Goal: Task Accomplishment & Management: Manage account settings

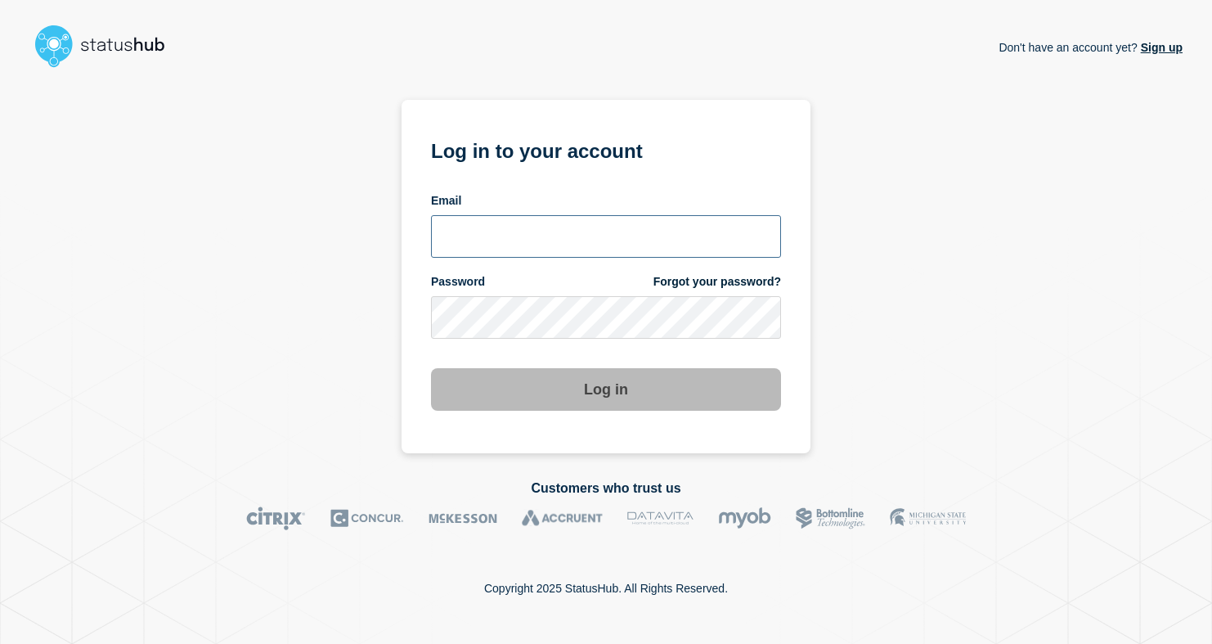
click at [619, 223] on input "email input" at bounding box center [606, 236] width 350 height 43
type input "[PERSON_NAME][EMAIL_ADDRESS][DOMAIN_NAME]"
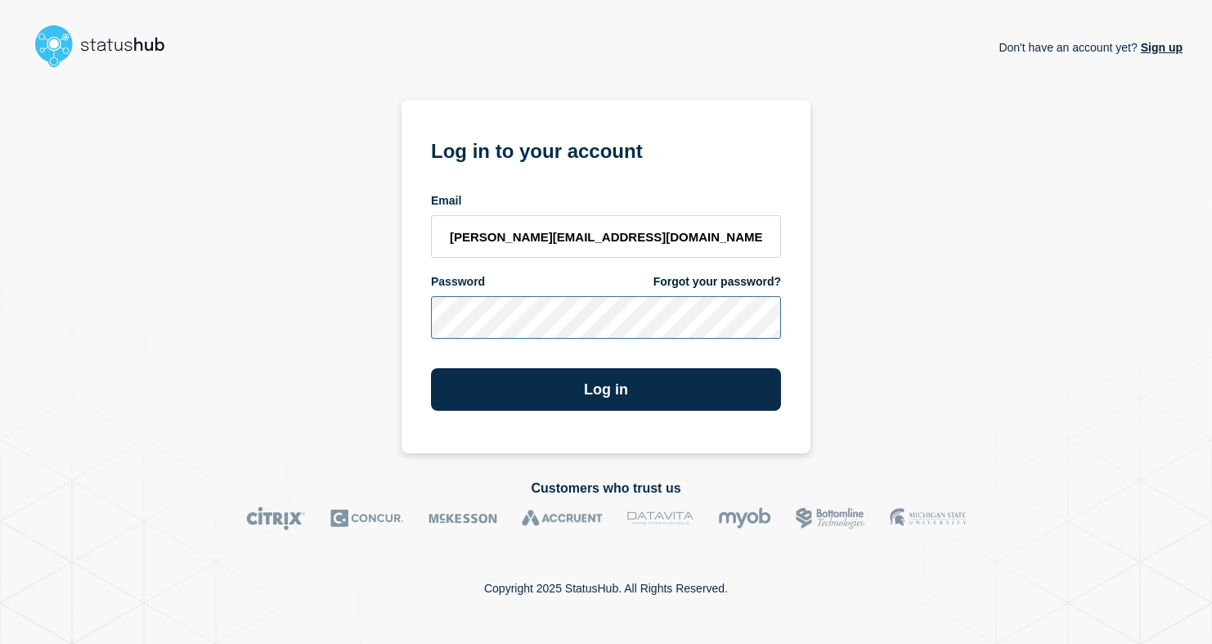
click at [431, 368] on button "Log in" at bounding box center [606, 389] width 350 height 43
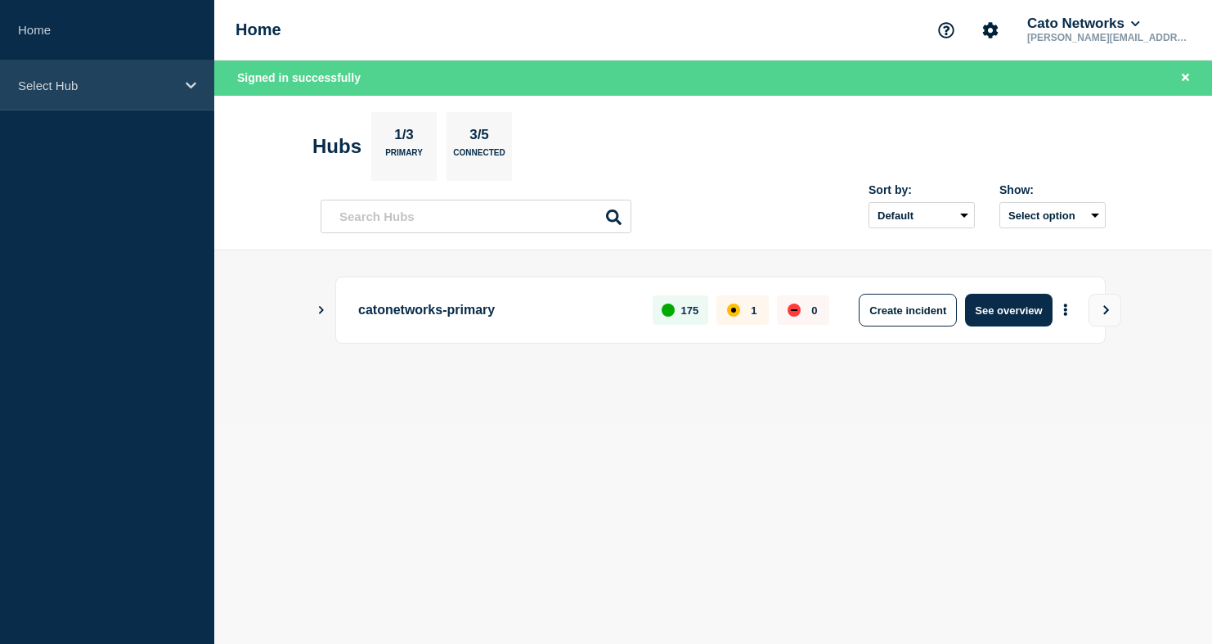
click at [196, 88] on div "Select Hub" at bounding box center [107, 86] width 214 height 50
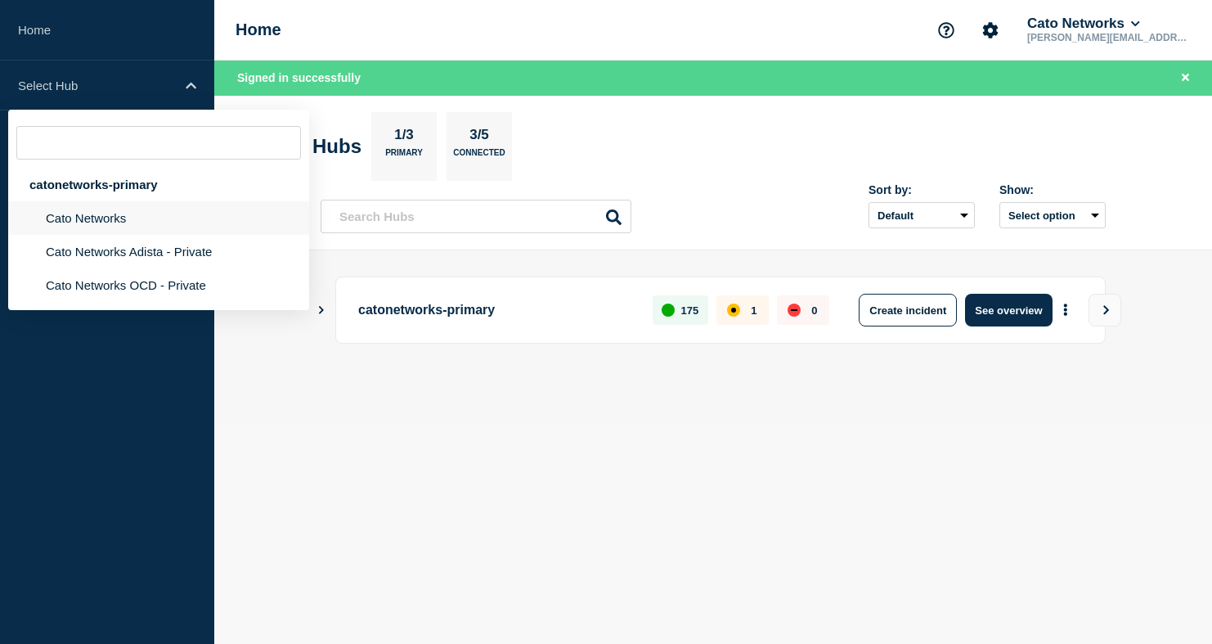
click at [156, 216] on li "Cato Networks" at bounding box center [158, 218] width 301 height 34
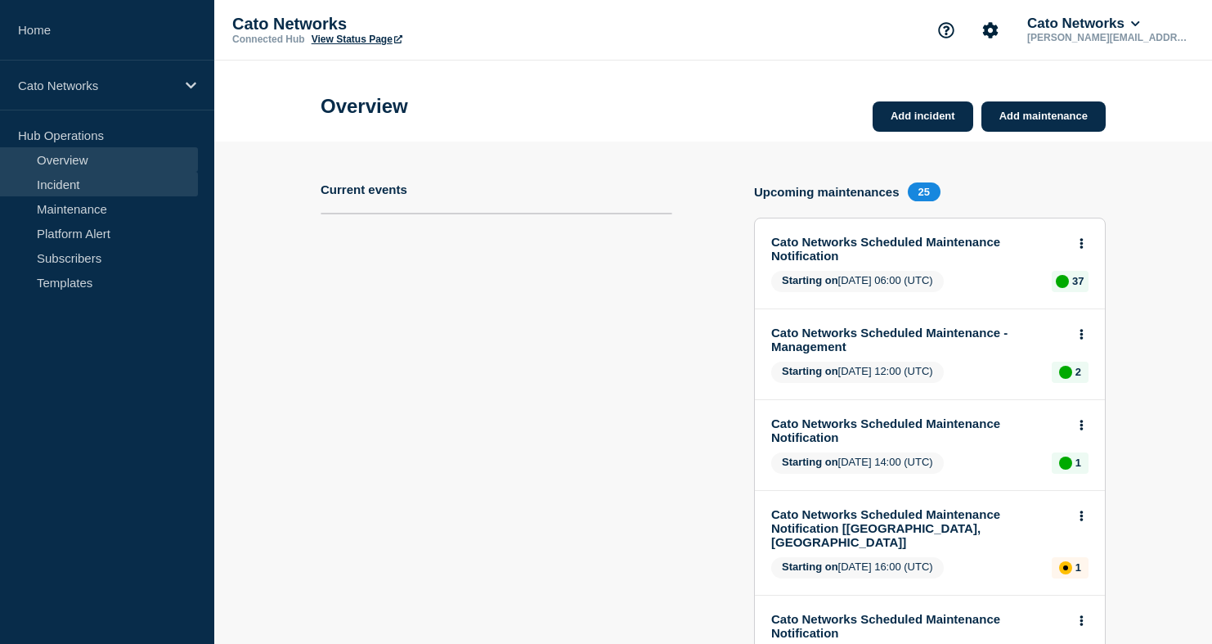
click at [97, 176] on link "Incident" at bounding box center [99, 184] width 198 height 25
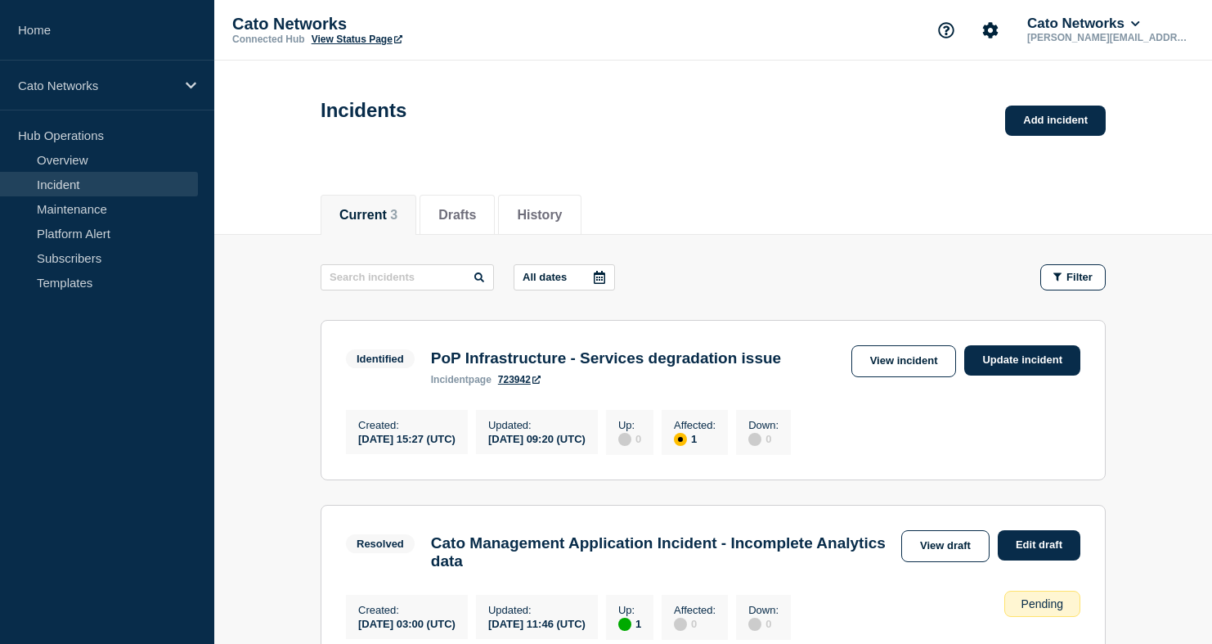
click at [346, 223] on button "Current 3" at bounding box center [368, 215] width 58 height 15
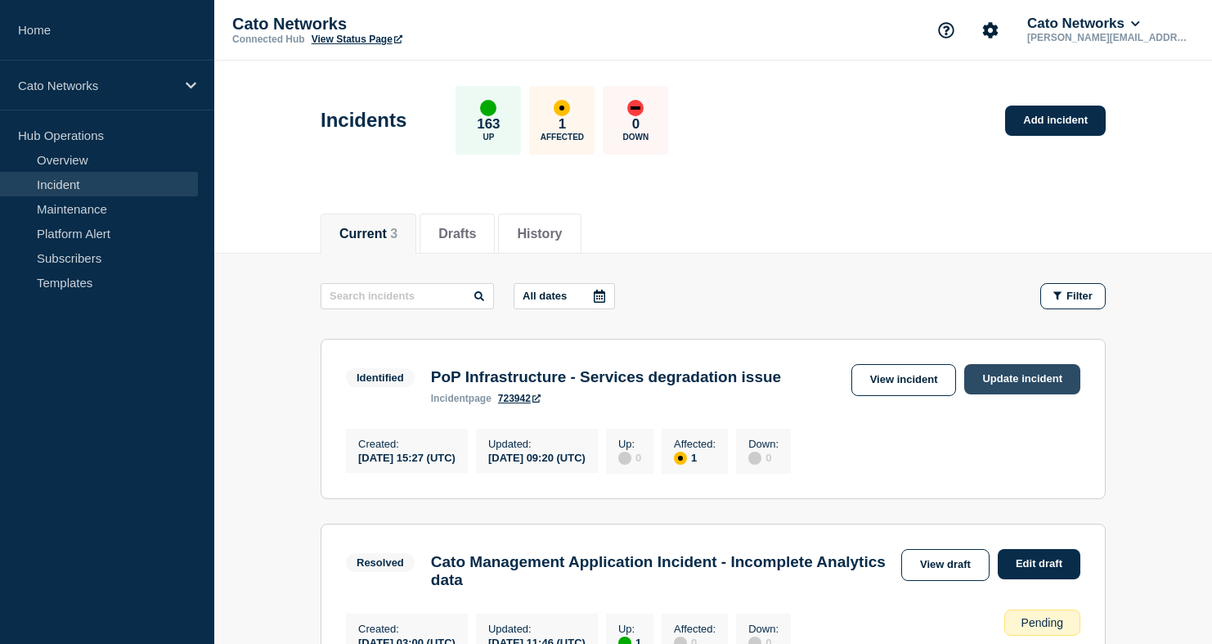
click at [1048, 371] on link "Update incident" at bounding box center [1023, 379] width 116 height 30
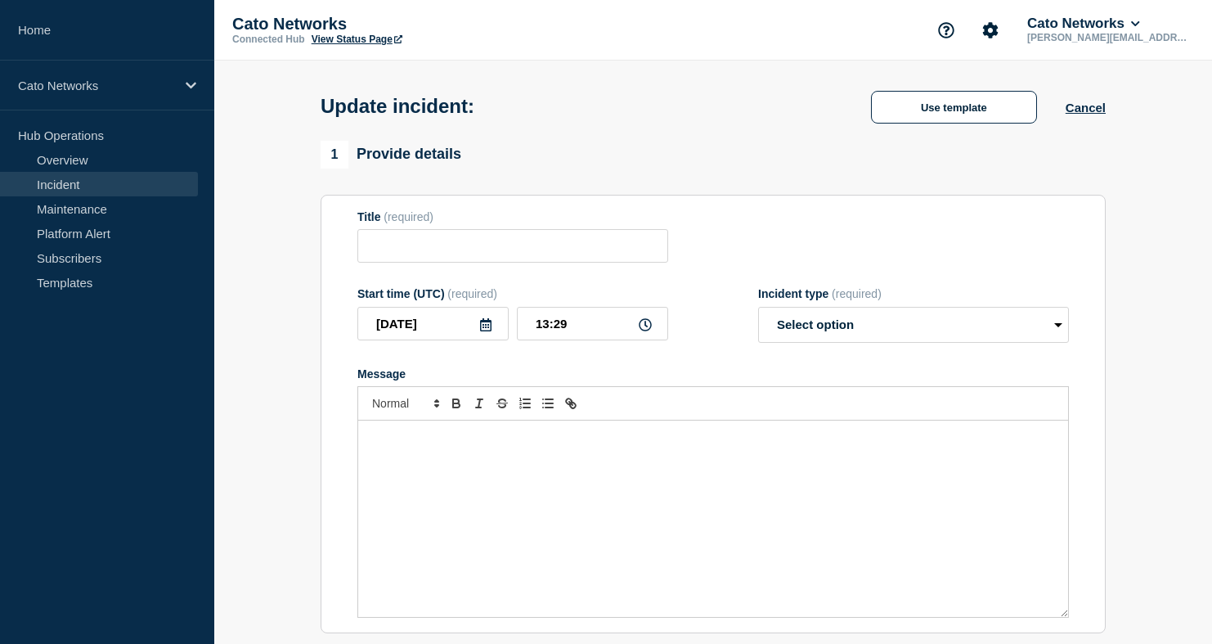
type input "PoP Infrastructure - Services degradation issue"
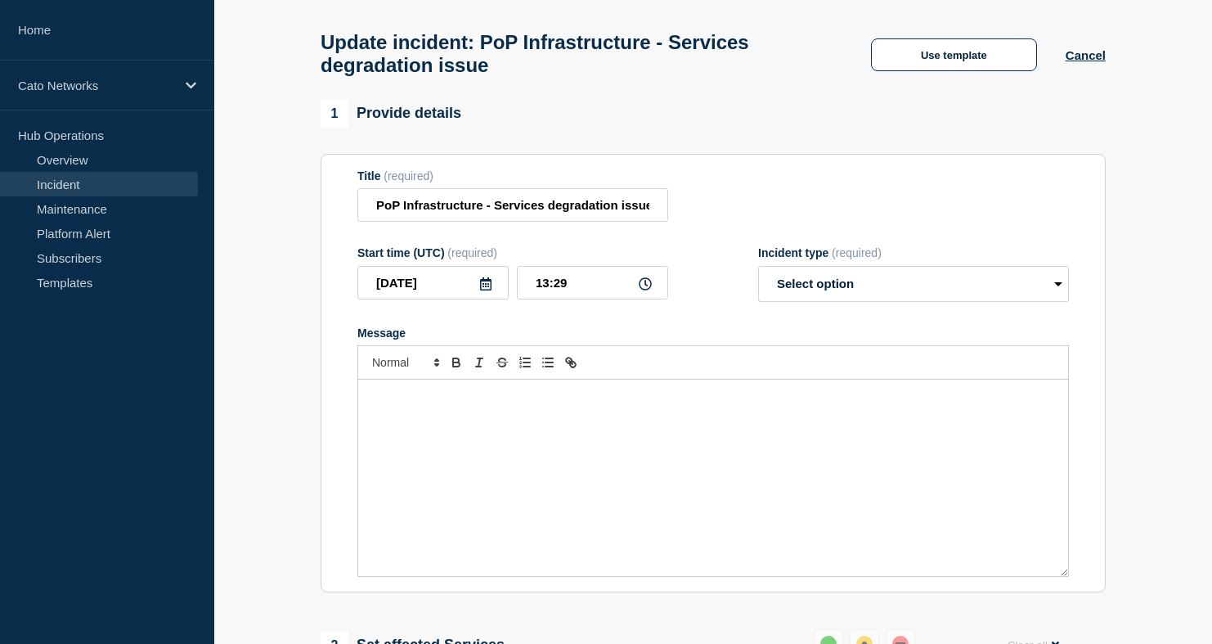
scroll to position [68, 0]
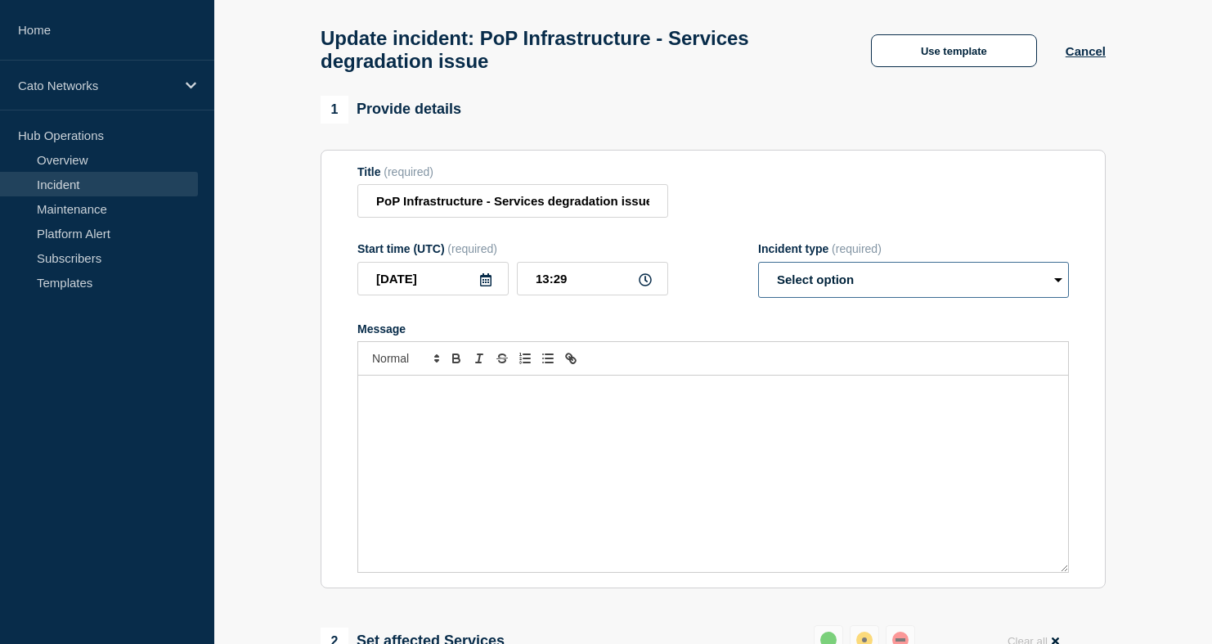
click at [837, 298] on select "Select option Investigating Identified Monitoring Resolved" at bounding box center [913, 280] width 311 height 36
select select "monitoring"
click at [758, 277] on select "Select option Investigating Identified Monitoring Resolved" at bounding box center [913, 280] width 311 height 36
click at [782, 206] on div "Title (required) PoP Infrastructure - Services degradation issue" at bounding box center [713, 191] width 712 height 53
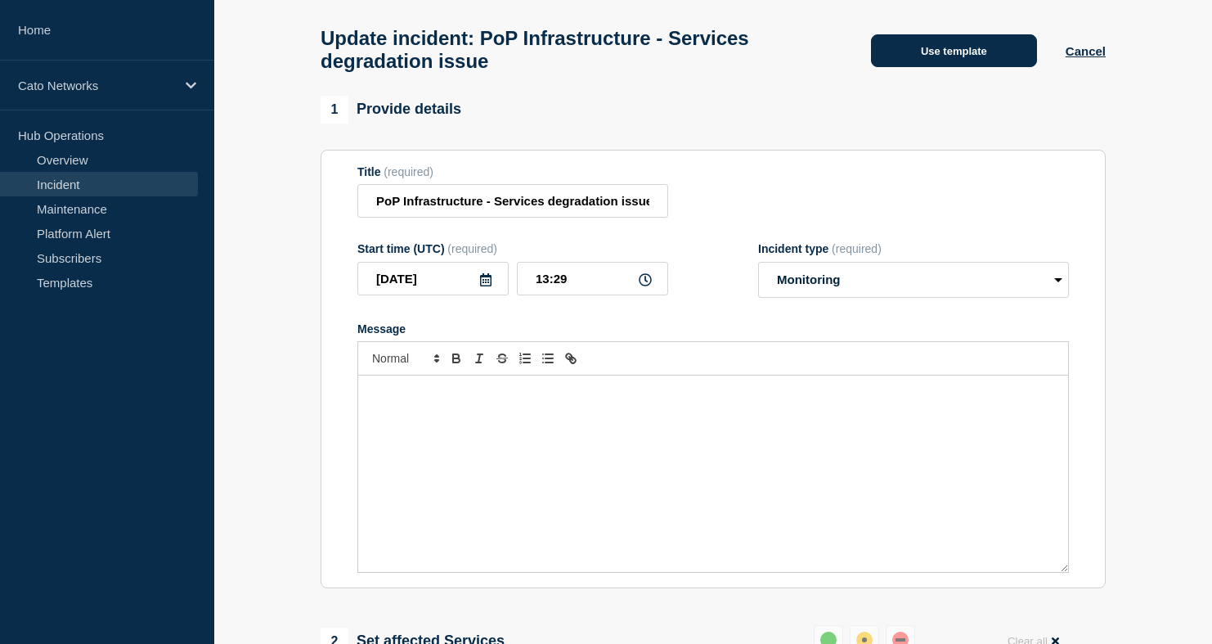
click at [960, 67] on button "Use template" at bounding box center [954, 50] width 166 height 33
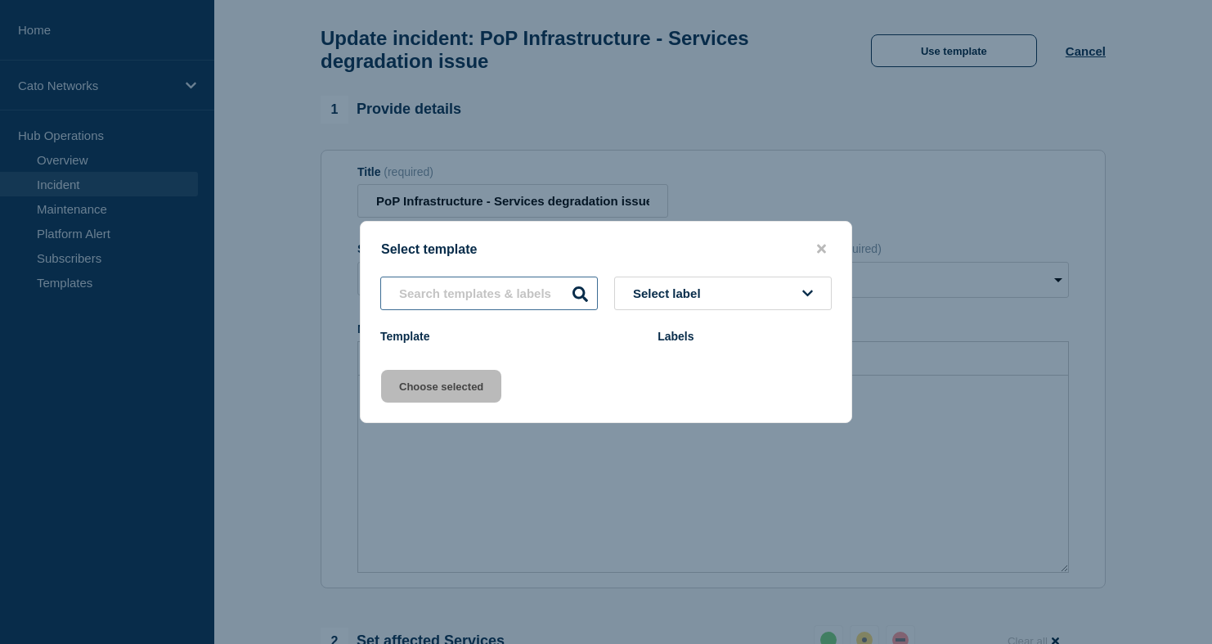
click at [571, 290] on input "text" at bounding box center [489, 294] width 218 height 34
type input "fix applued"
click at [562, 362] on div "Select template fix applued Select label Template Labels Choose selected" at bounding box center [606, 322] width 492 height 202
click at [830, 246] on button "close button" at bounding box center [821, 249] width 19 height 16
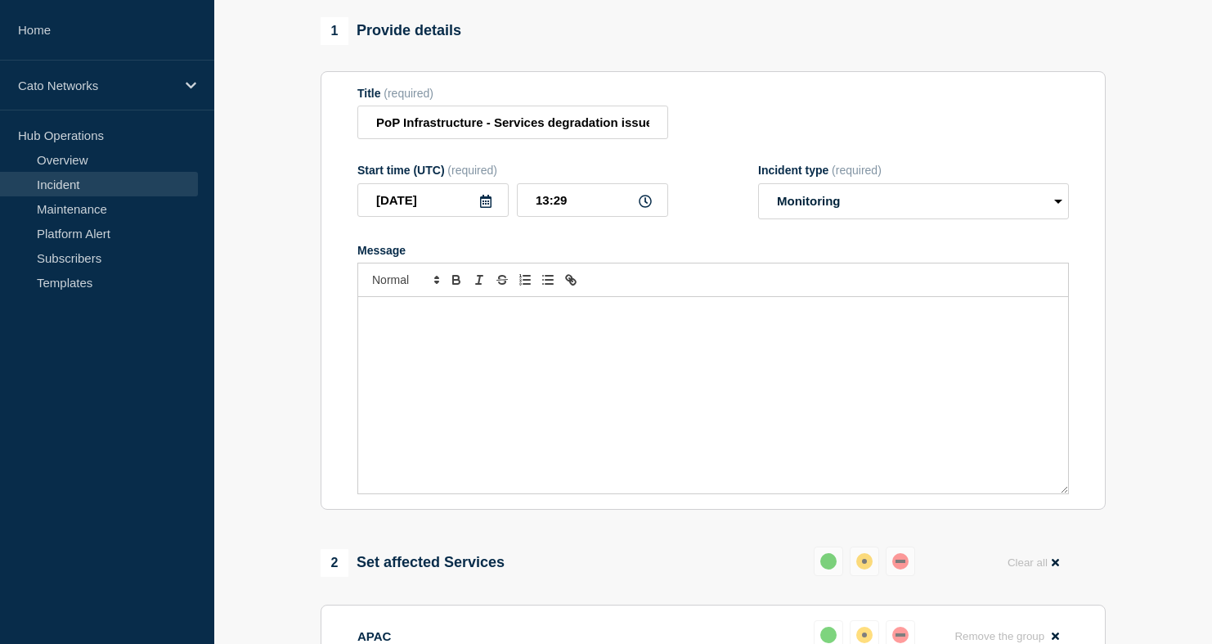
scroll to position [141, 0]
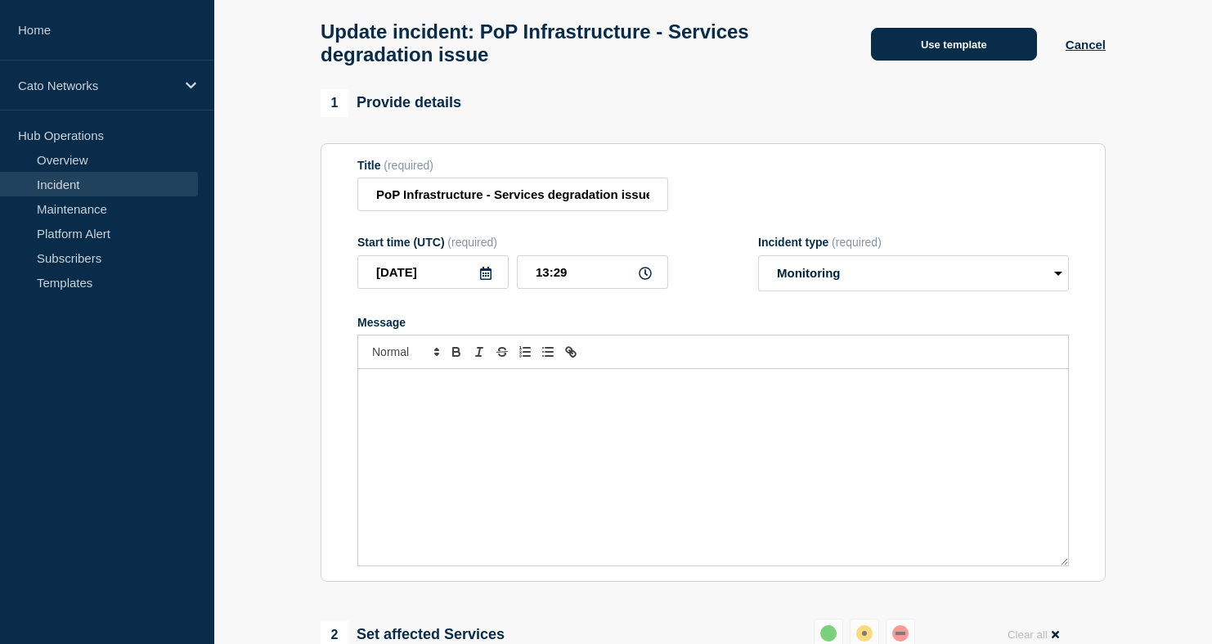
scroll to position [70, 0]
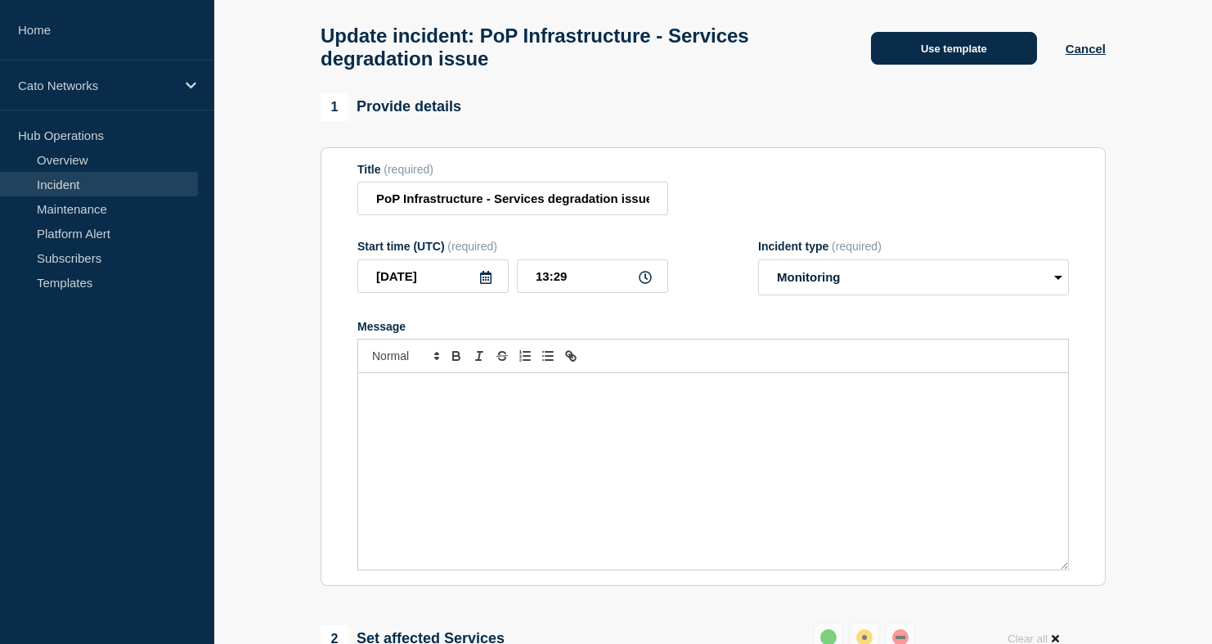
click at [912, 52] on button "Use template" at bounding box center [954, 48] width 166 height 33
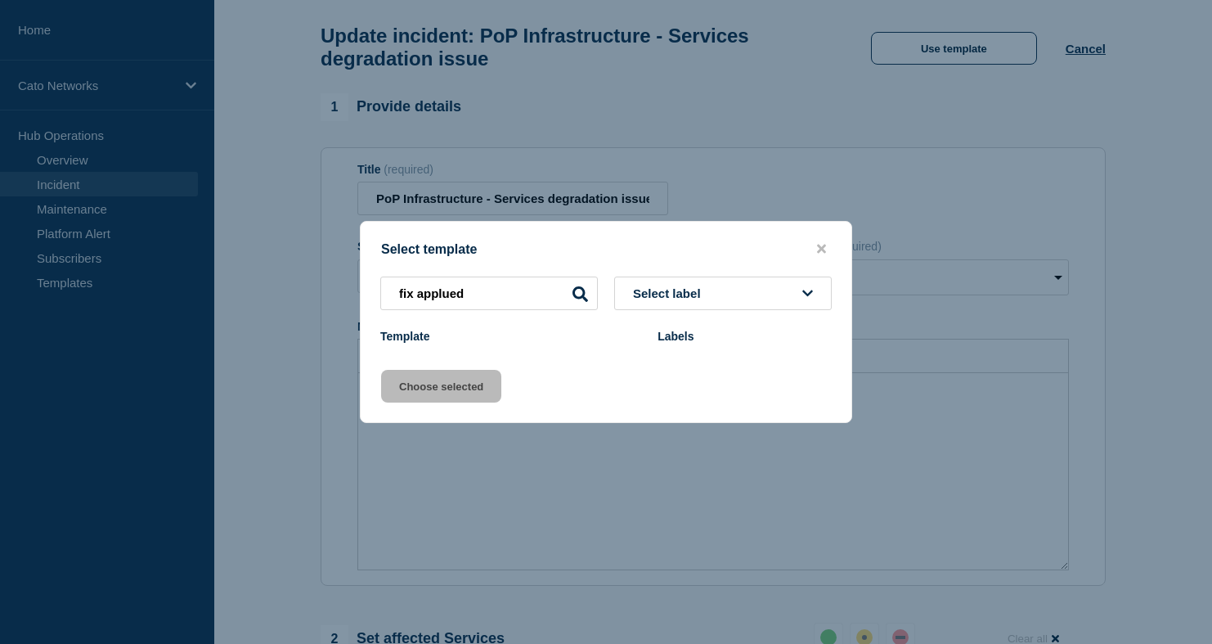
click at [601, 241] on div "Select template" at bounding box center [606, 249] width 491 height 16
click at [503, 289] on input "fix applued" at bounding box center [489, 294] width 218 height 34
type input "f"
click at [686, 296] on span "Select label" at bounding box center [670, 293] width 74 height 14
click at [825, 245] on icon "close button" at bounding box center [821, 248] width 9 height 13
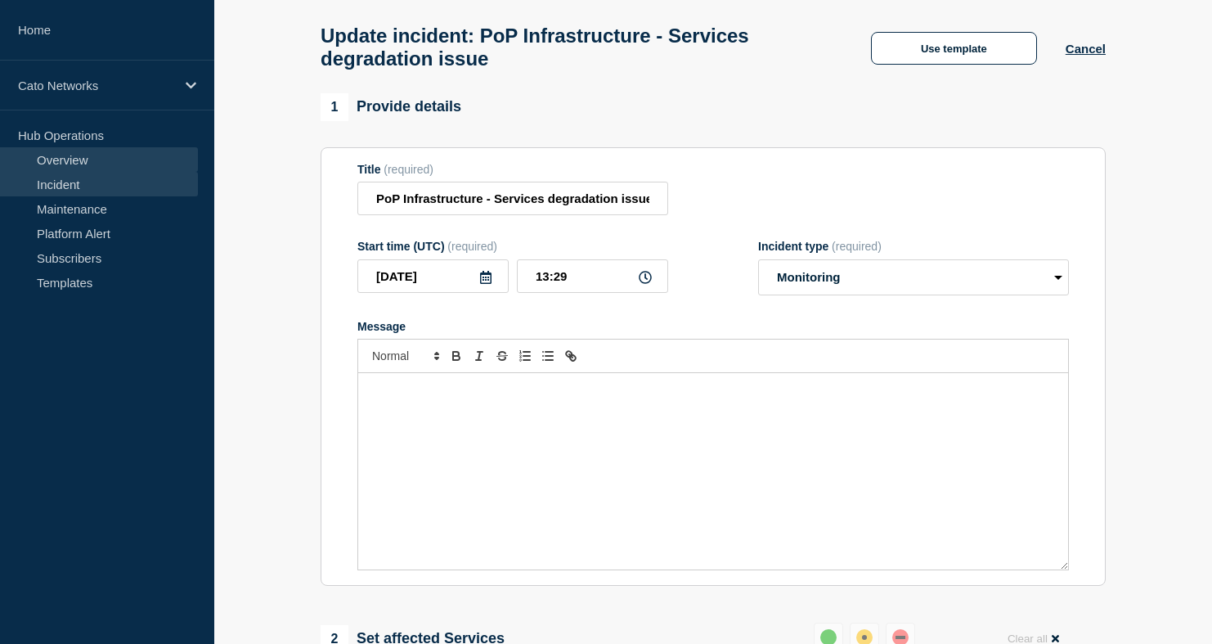
click at [84, 165] on link "Overview" at bounding box center [99, 159] width 198 height 25
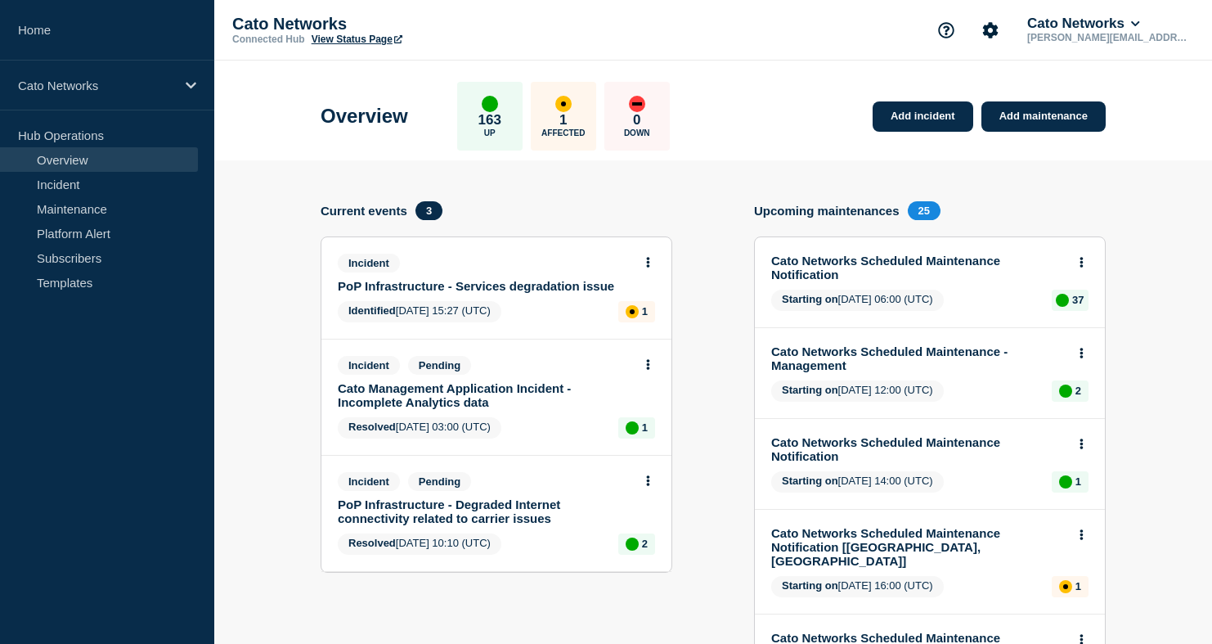
click at [559, 293] on link "PoP Infrastructure - Services degradation issue" at bounding box center [485, 286] width 295 height 14
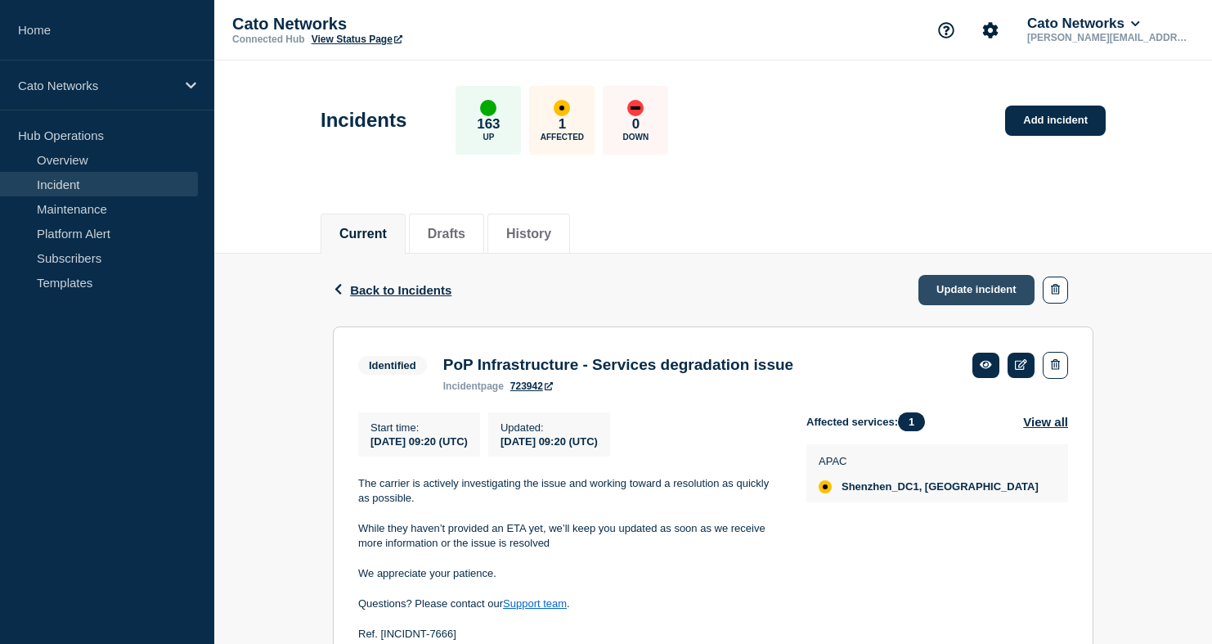
click at [949, 286] on link "Update incident" at bounding box center [977, 290] width 116 height 30
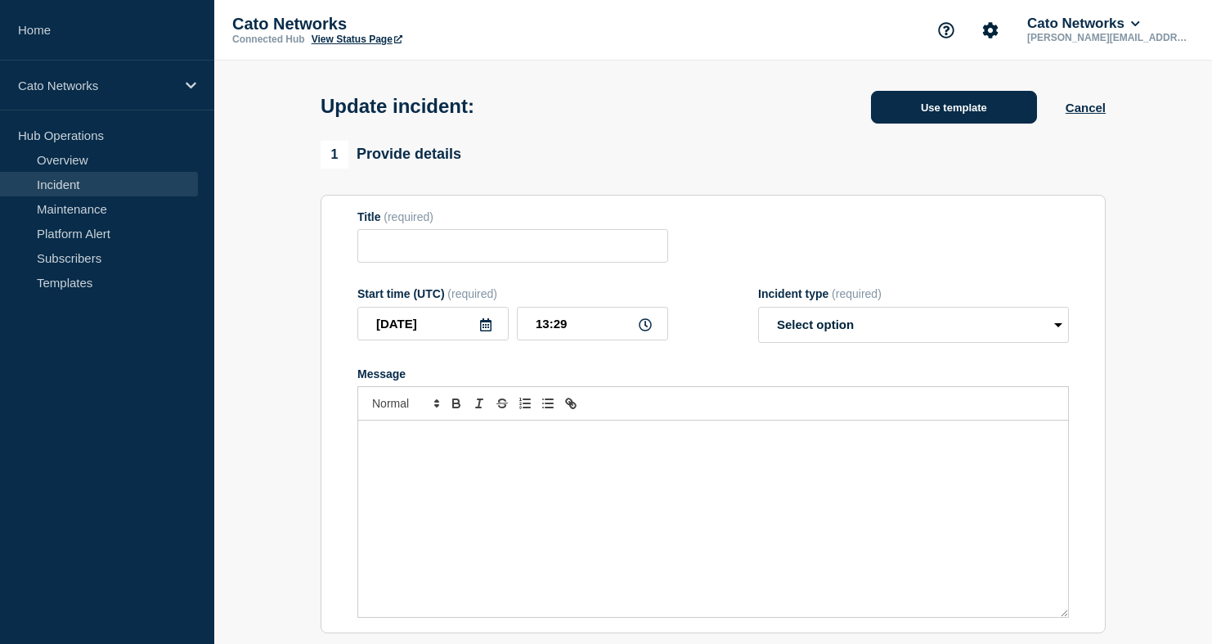
click at [940, 113] on button "Use template" at bounding box center [954, 107] width 166 height 33
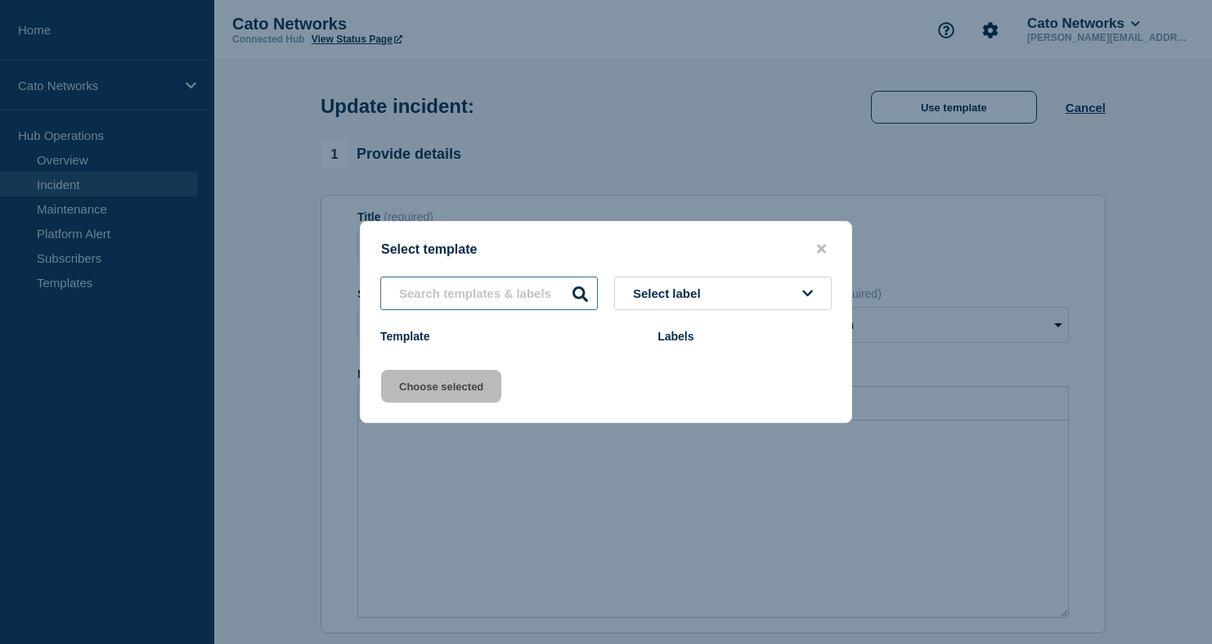
click at [534, 289] on input "text" at bounding box center [489, 294] width 218 height 34
type input "PoP Infrastructure - Services degradation issue"
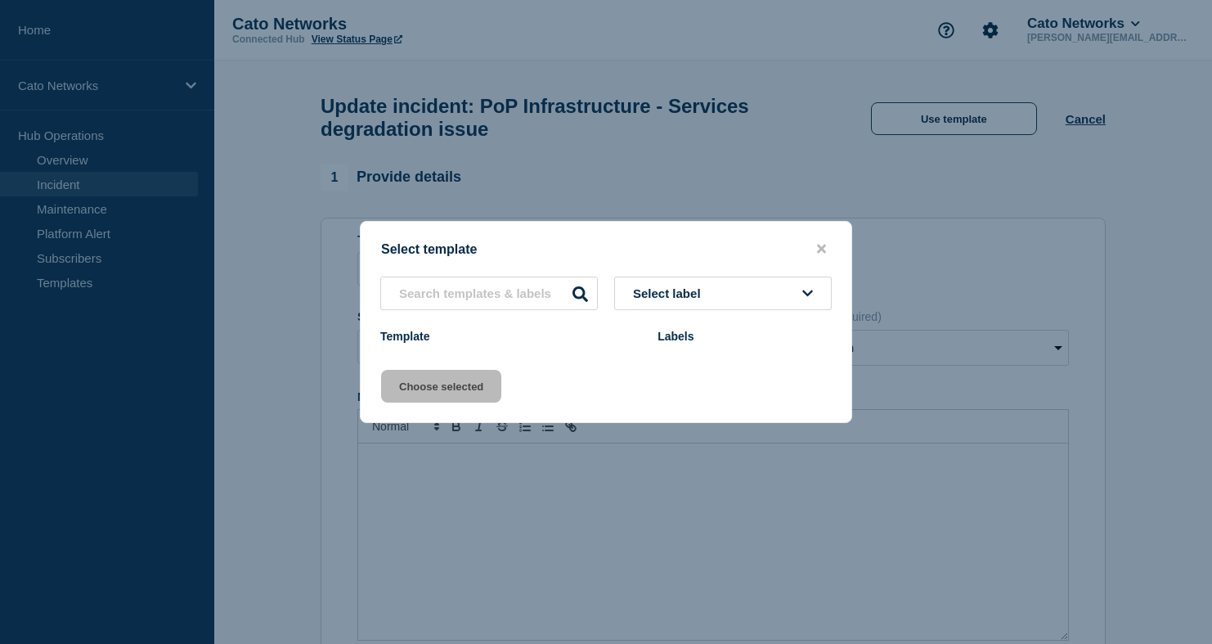
click at [561, 260] on div "Select template Select label Template Labels Choose selected" at bounding box center [606, 322] width 492 height 202
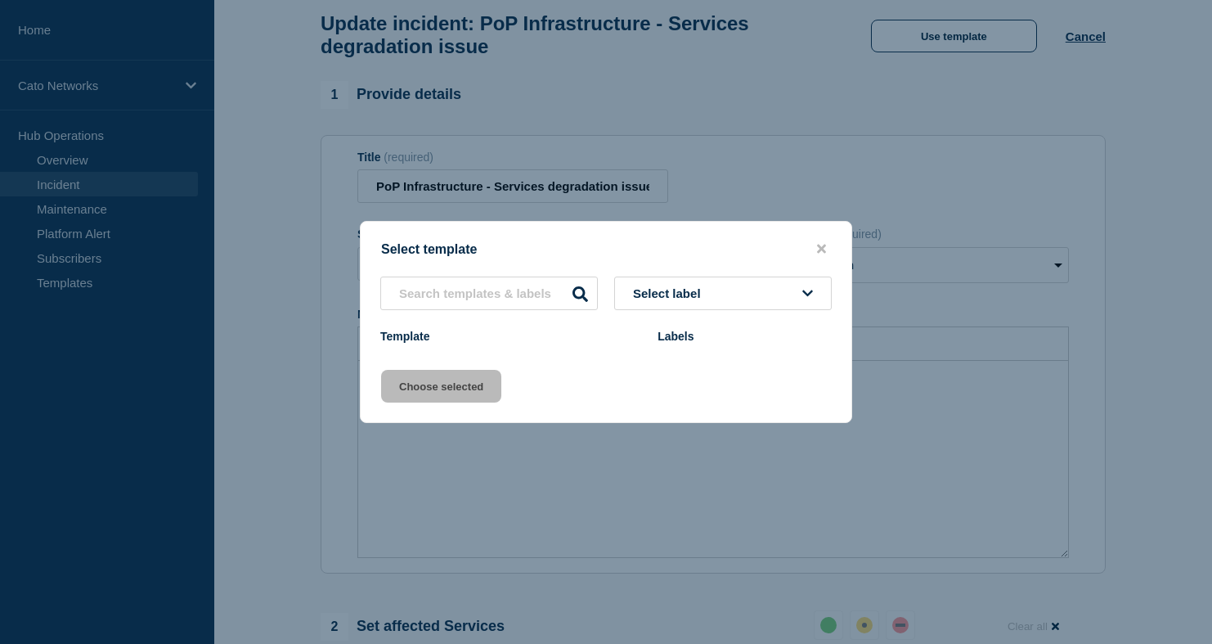
scroll to position [84, 0]
click at [553, 290] on input "text" at bounding box center [489, 294] width 218 height 34
type input "fix app"
click at [831, 245] on div "Select template" at bounding box center [606, 249] width 491 height 16
click at [829, 245] on button "close button" at bounding box center [821, 249] width 19 height 16
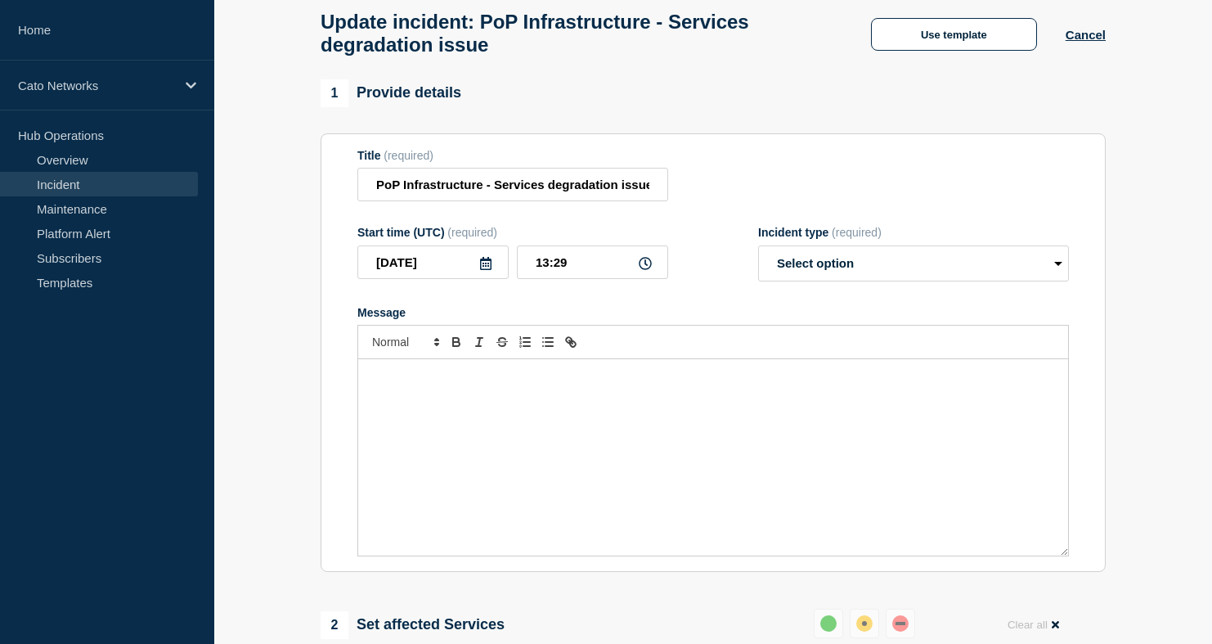
click at [825, 239] on div "Incident type (required)" at bounding box center [913, 232] width 311 height 13
click at [1086, 38] on button "Cancel" at bounding box center [1086, 35] width 40 height 14
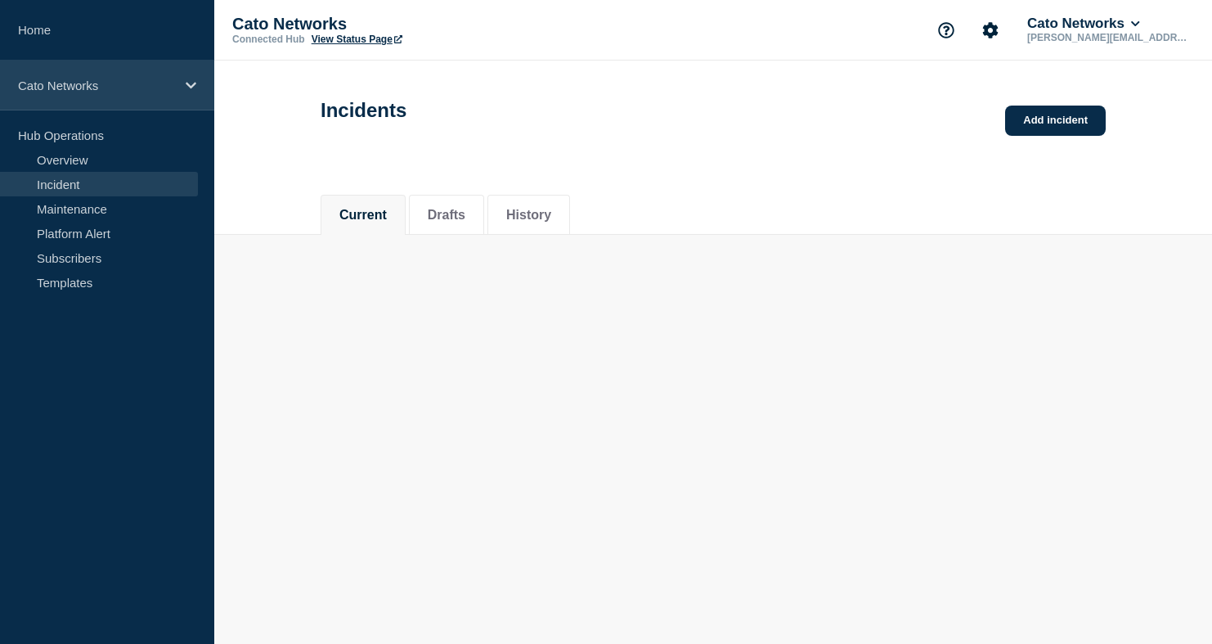
click at [63, 90] on p "Cato Networks" at bounding box center [96, 86] width 157 height 14
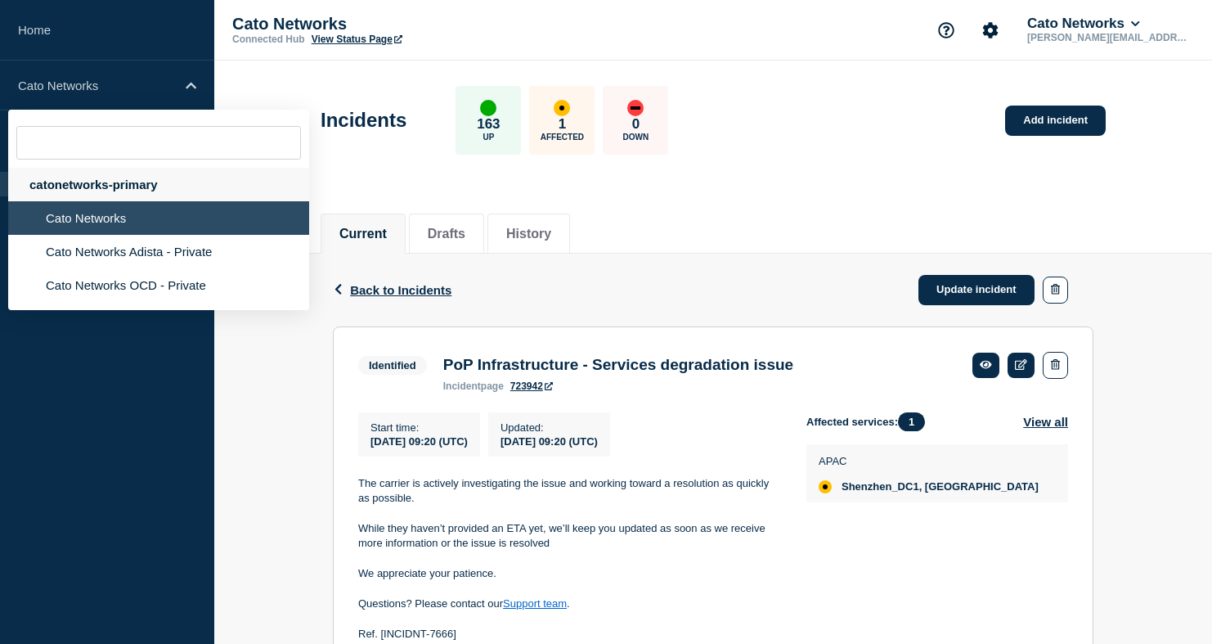
click at [87, 191] on div "catonetworks-primary" at bounding box center [158, 185] width 301 height 34
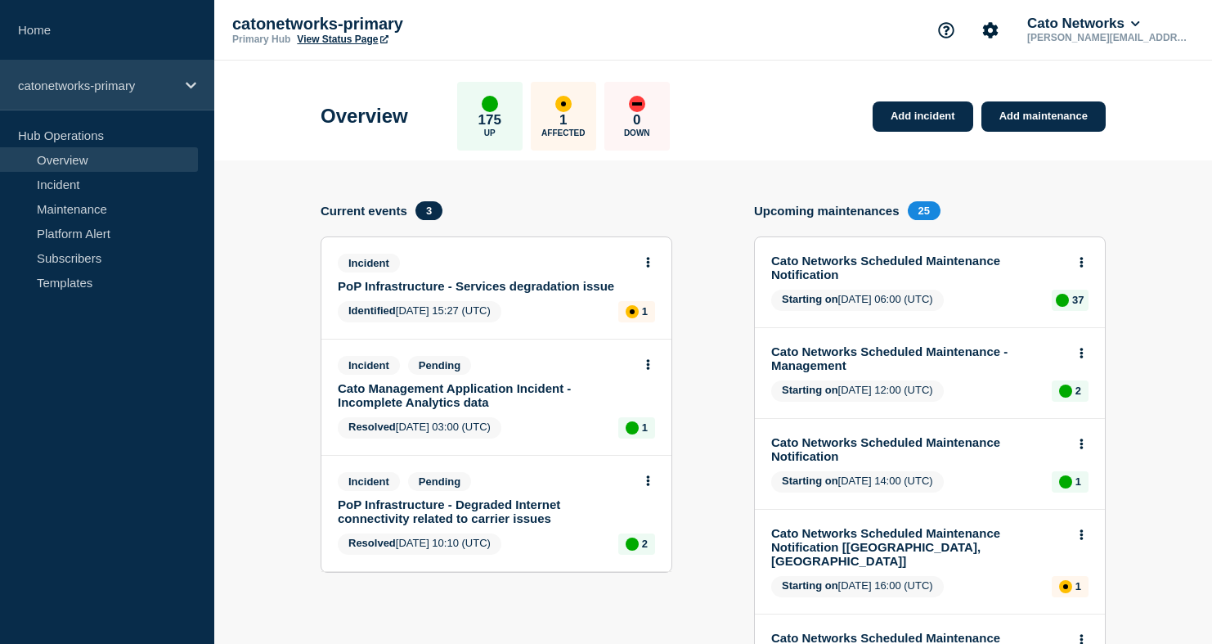
click at [130, 102] on div "catonetworks-primary" at bounding box center [107, 86] width 214 height 50
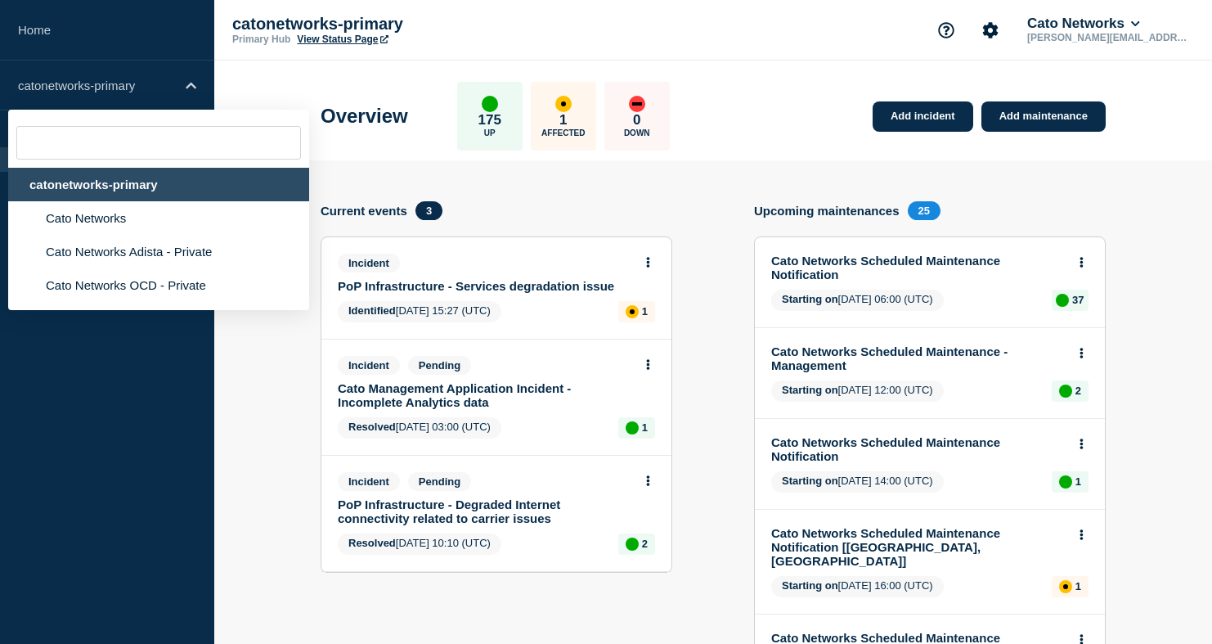
click at [119, 193] on div "catonetworks-primary" at bounding box center [158, 185] width 301 height 34
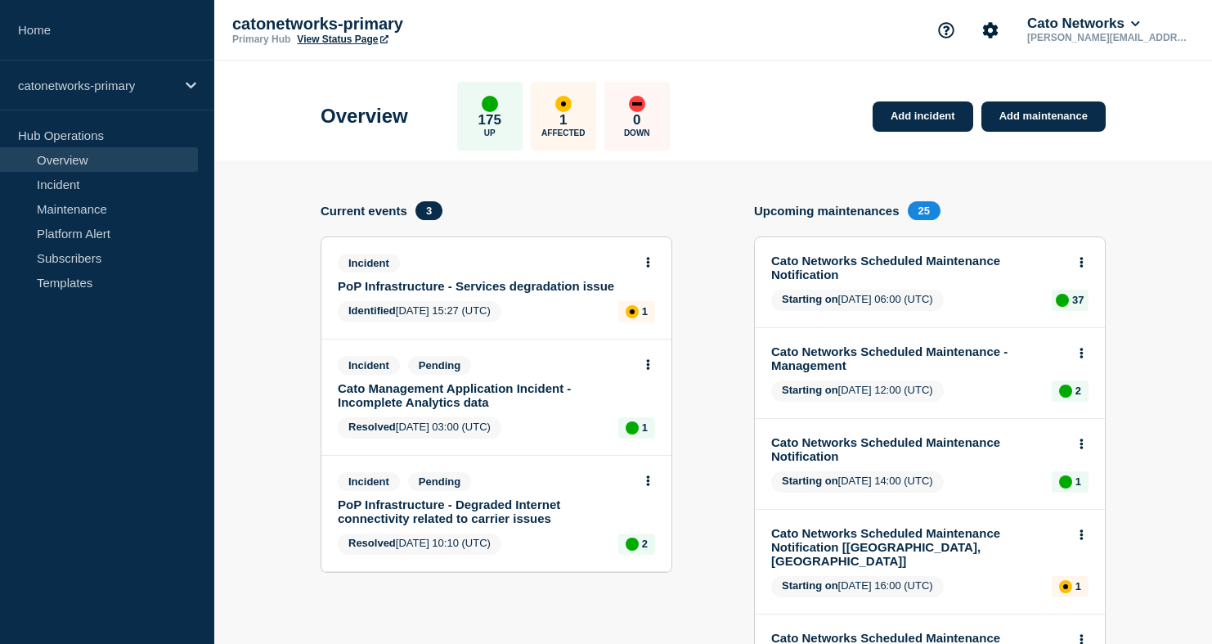
click at [556, 293] on link "PoP Infrastructure - Services degradation issue" at bounding box center [485, 286] width 295 height 14
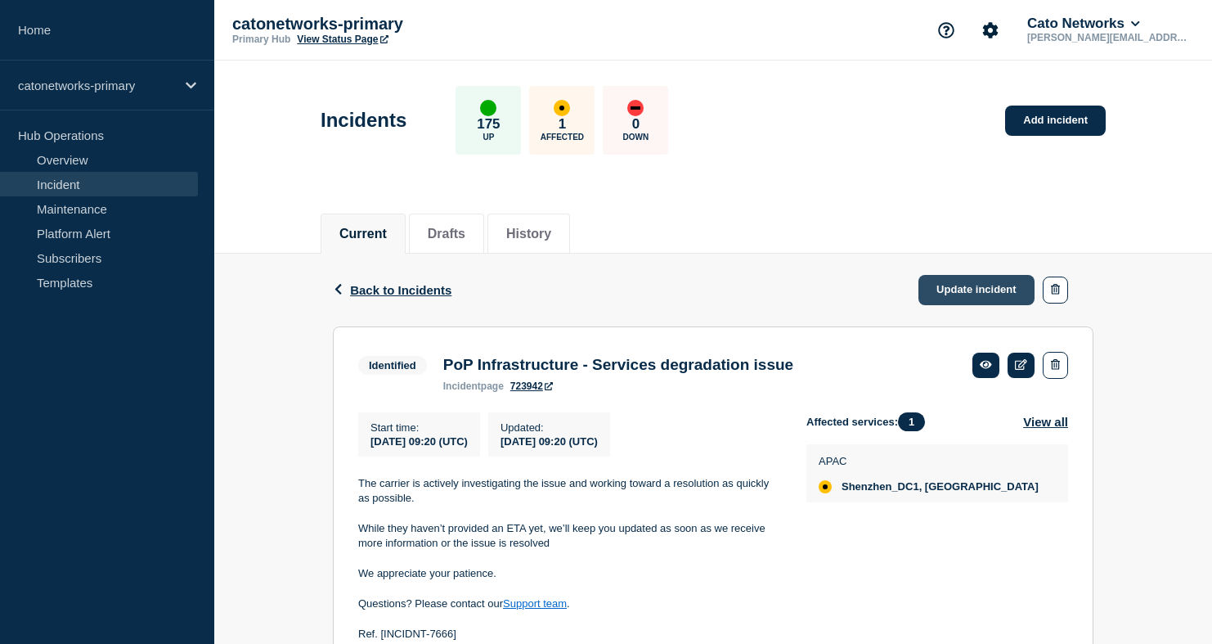
click at [945, 290] on link "Update incident" at bounding box center [977, 290] width 116 height 30
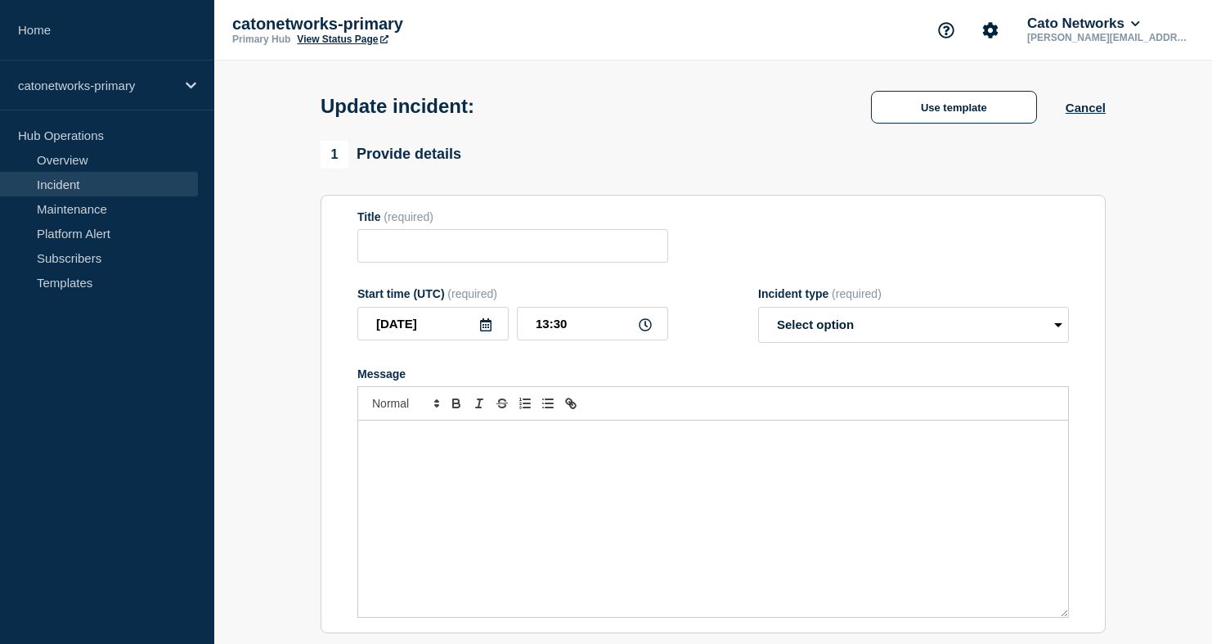
type input "PoP Infrastructure - Services degradation issue"
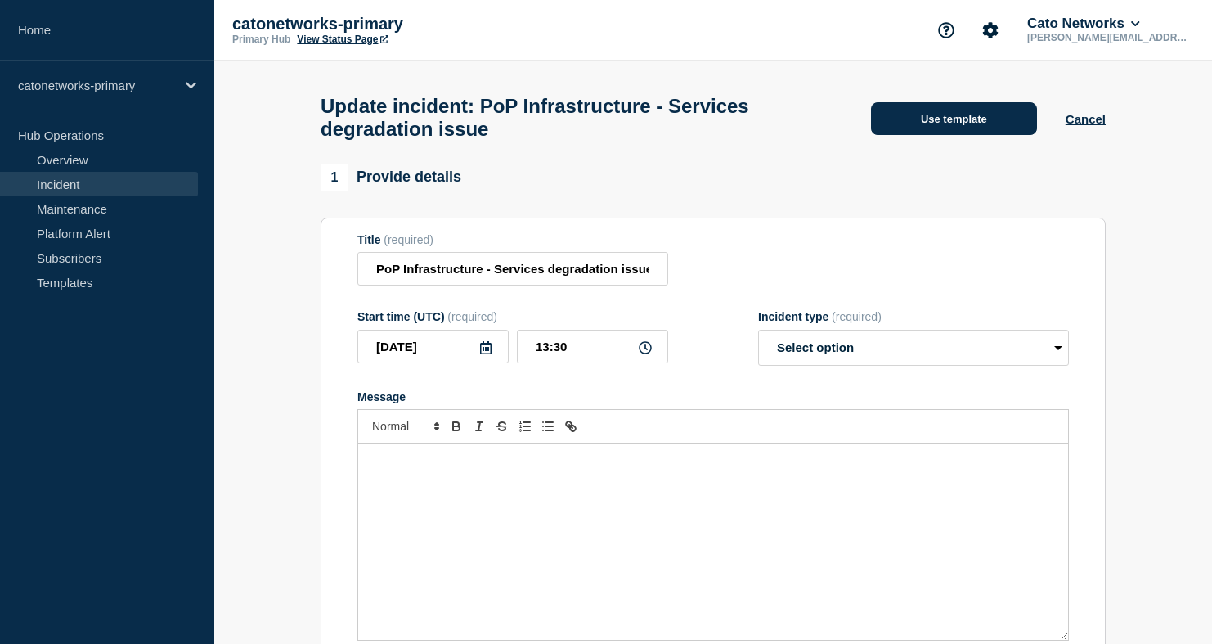
click at [937, 119] on button "Use template" at bounding box center [954, 118] width 166 height 33
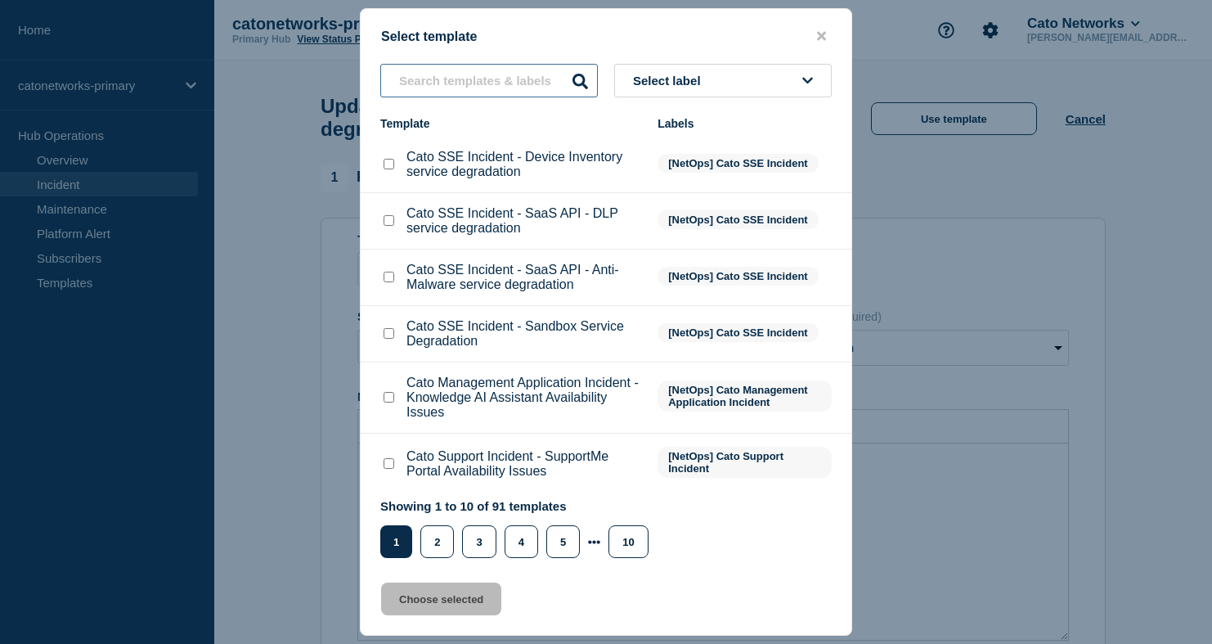
click at [520, 88] on input "text" at bounding box center [489, 81] width 218 height 34
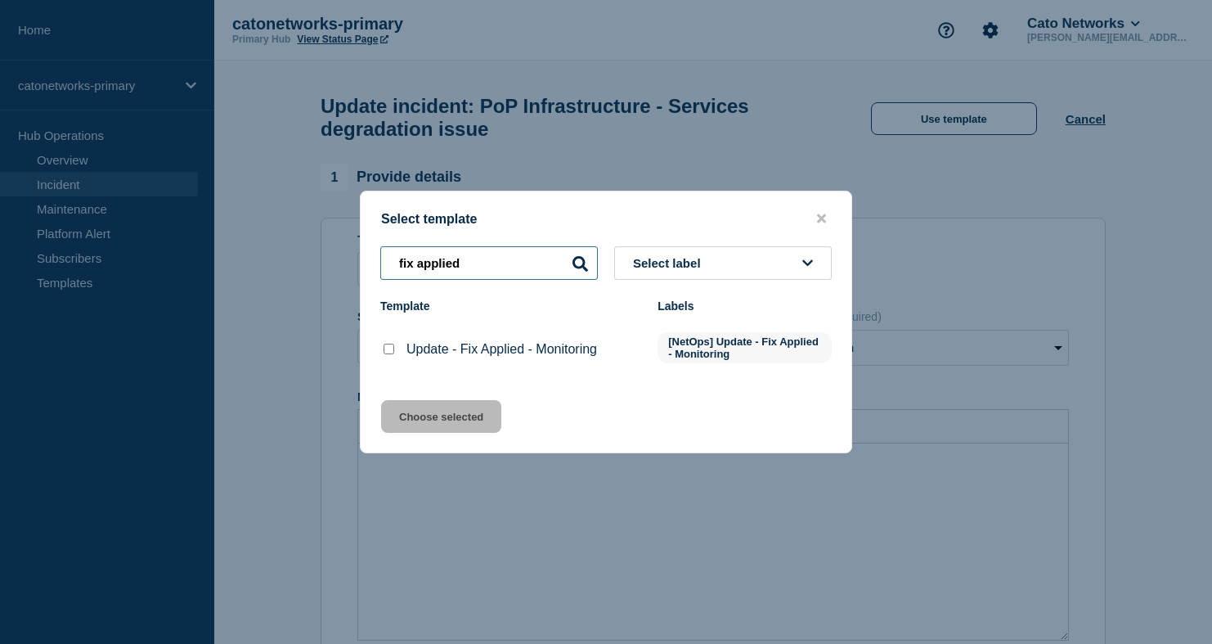
type input "fix applied"
click at [394, 353] on div at bounding box center [388, 349] width 16 height 16
click at [389, 357] on div at bounding box center [388, 349] width 16 height 16
click at [390, 354] on input "Update - Fix Applied - Monitoring checkbox" at bounding box center [389, 349] width 11 height 11
checkbox input "true"
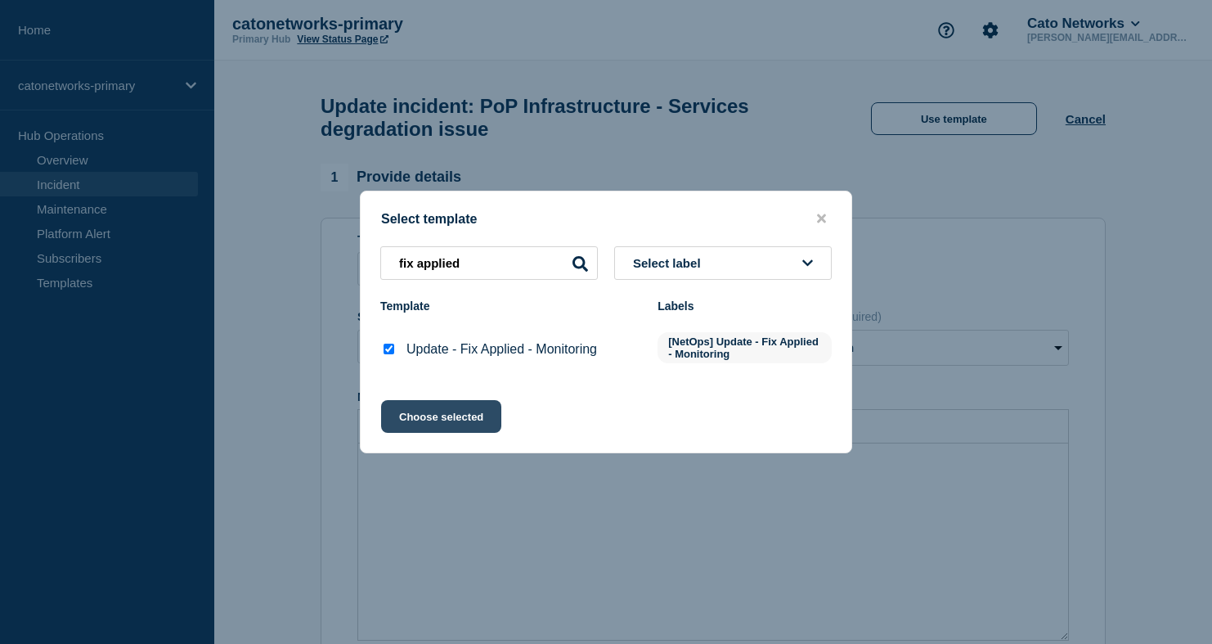
drag, startPoint x: 419, startPoint y: 419, endPoint x: 438, endPoint y: 422, distance: 19.9
click at [419, 419] on button "Choose selected" at bounding box center [441, 416] width 120 height 33
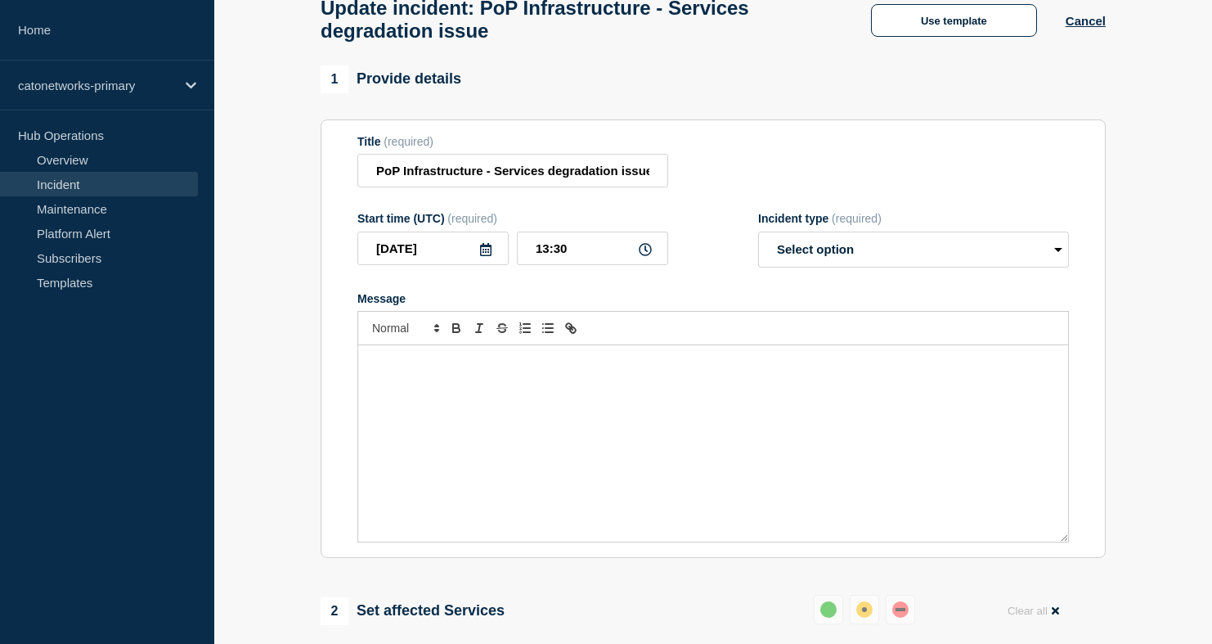
select select "monitoring"
radio input "false"
radio input "true"
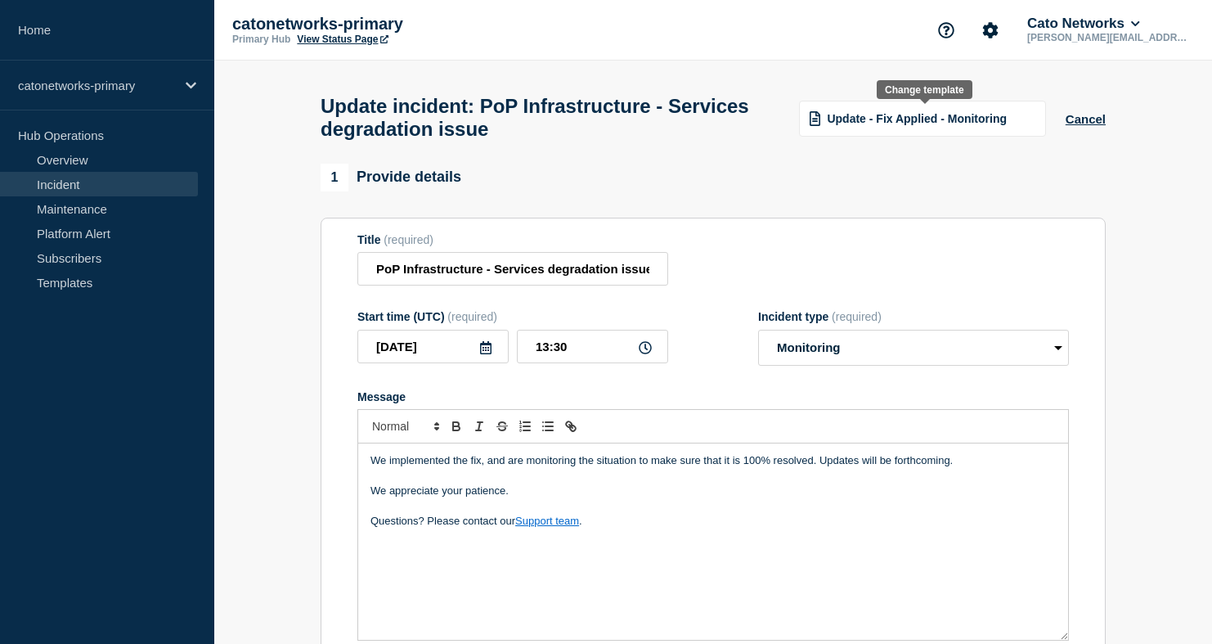
click at [945, 131] on div "Update - Fix Applied - Monitoring" at bounding box center [922, 119] width 247 height 36
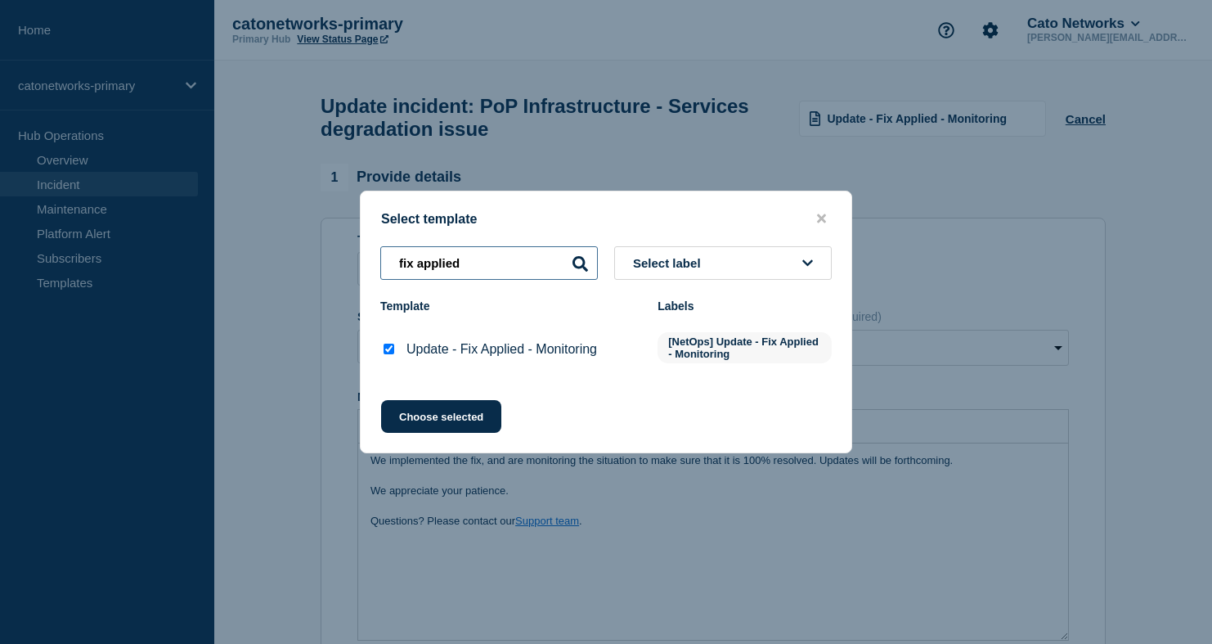
drag, startPoint x: 510, startPoint y: 265, endPoint x: 363, endPoint y: 253, distance: 146.9
click at [363, 253] on div "fix applied Select label" at bounding box center [606, 263] width 491 height 34
select select "Select option"
radio input "true"
radio input "false"
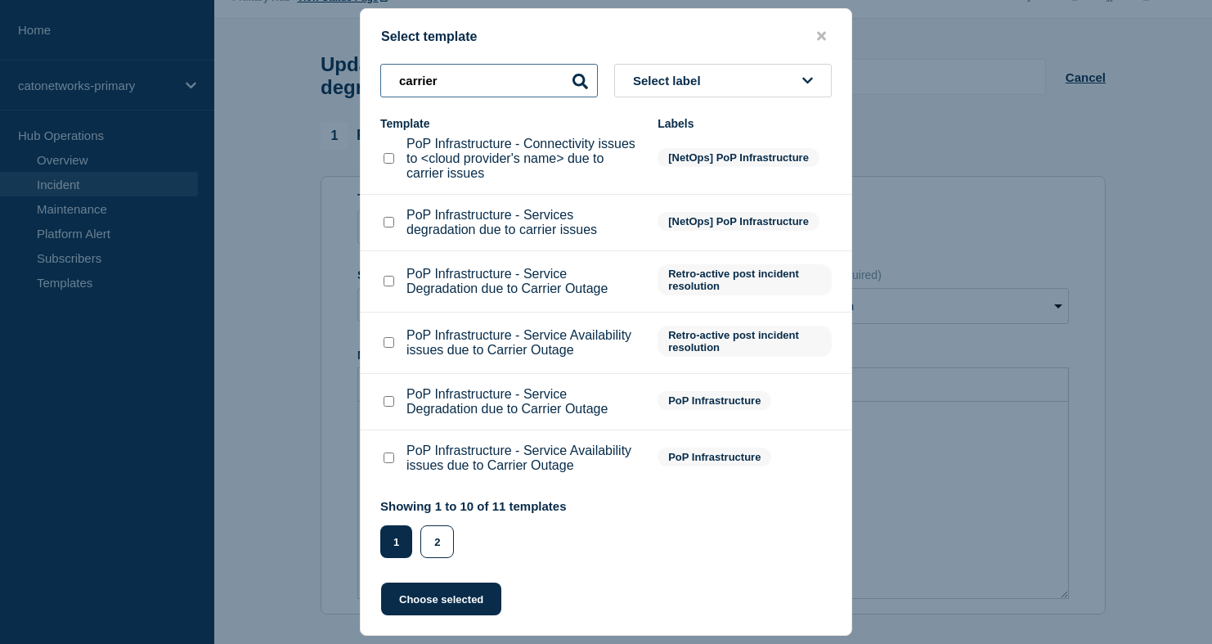
scroll to position [71, 0]
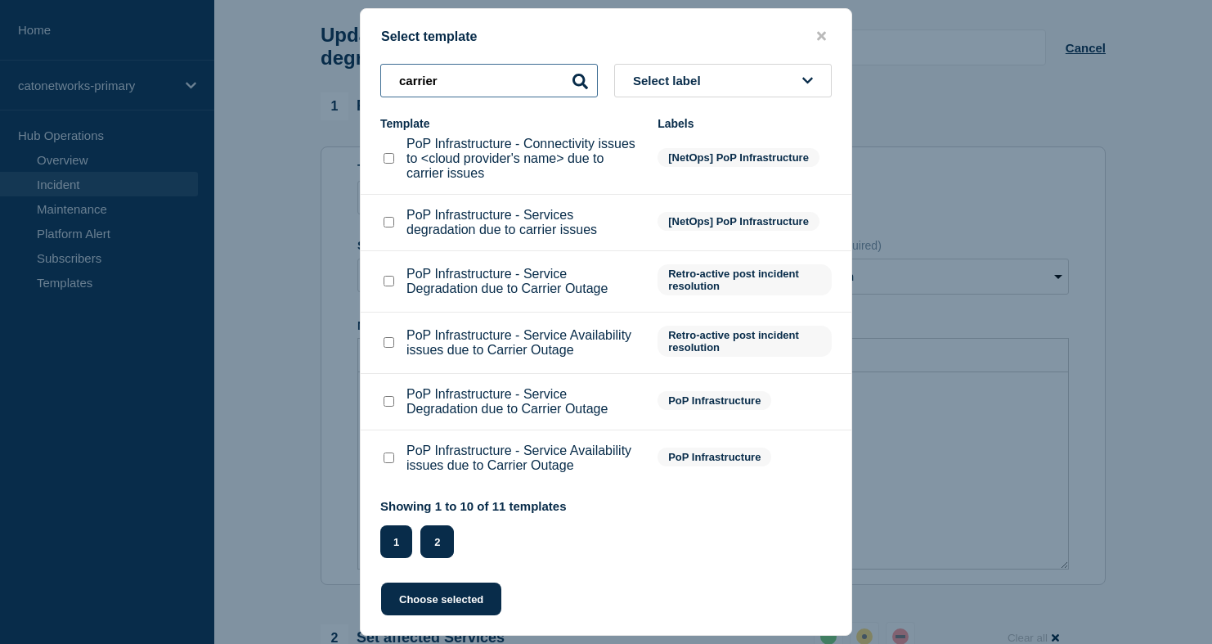
type input "carrier"
click at [447, 536] on button "2" at bounding box center [437, 541] width 34 height 33
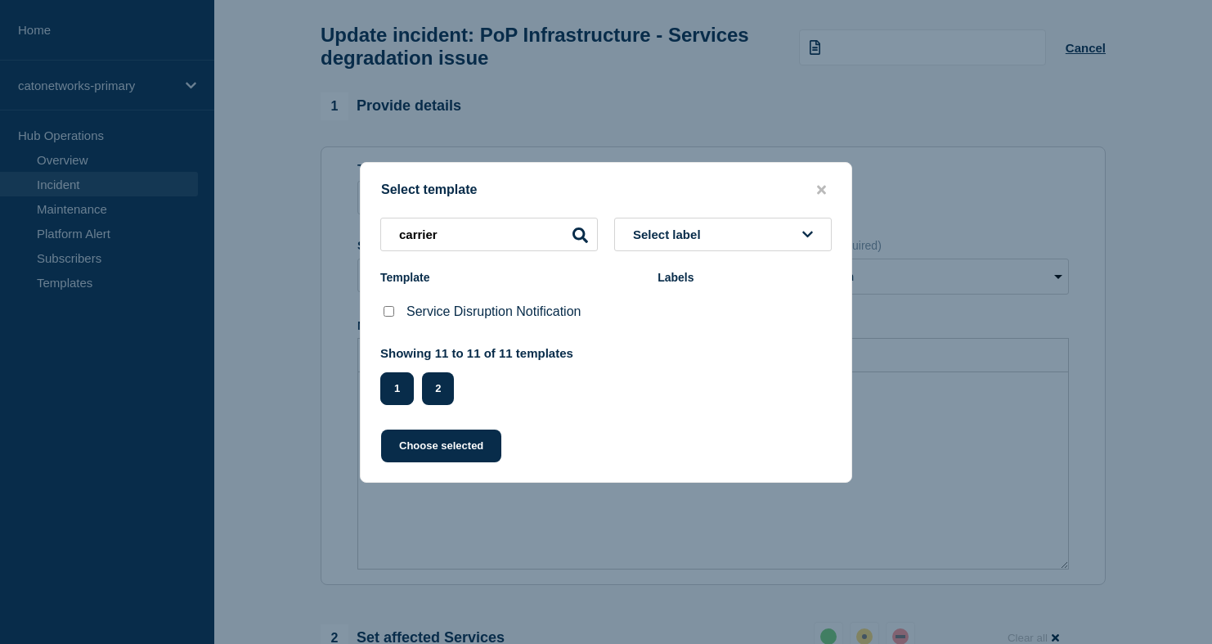
click at [407, 398] on button "1" at bounding box center [397, 388] width 34 height 33
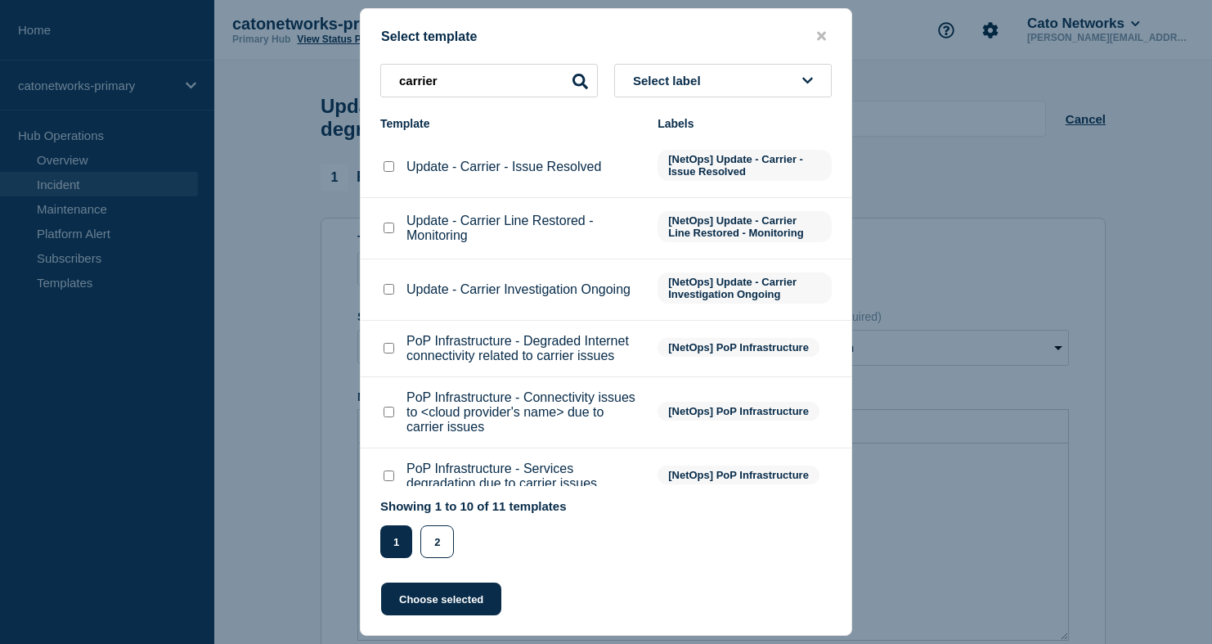
click at [391, 172] on input "Update - Carrier - Issue Resolved checkbox" at bounding box center [389, 166] width 11 height 11
checkbox input "true"
click at [468, 603] on button "Choose selected" at bounding box center [441, 598] width 120 height 33
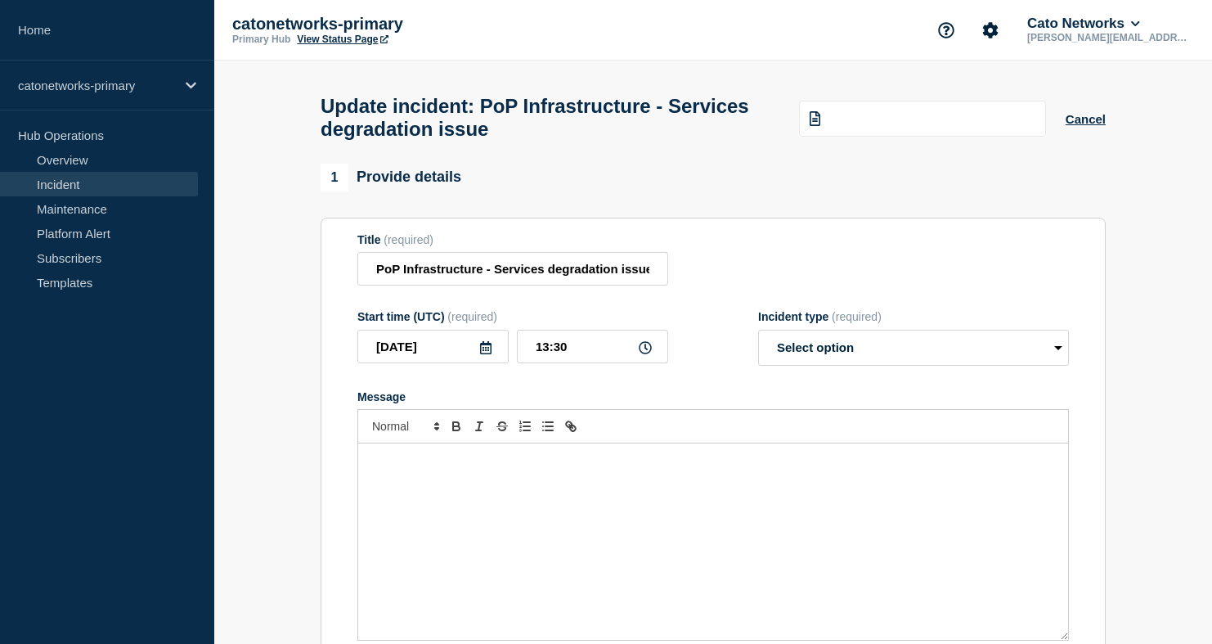
select select "resolved"
radio input "false"
radio input "true"
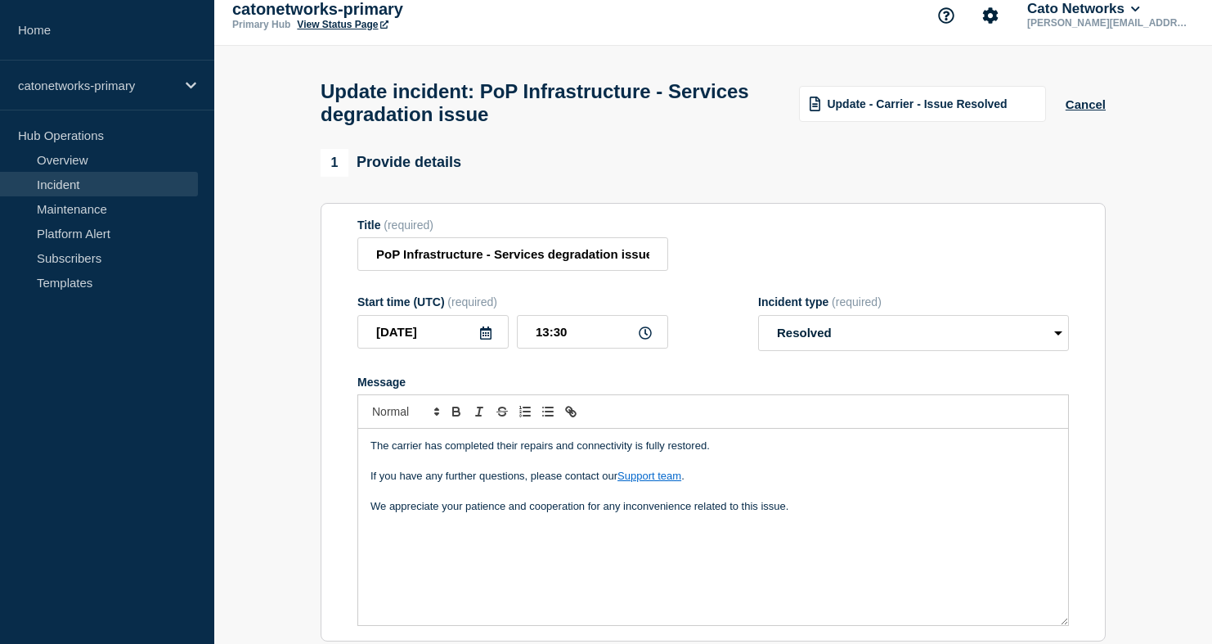
scroll to position [16, 0]
click at [804, 513] on p "We appreciate your patience and cooperation for any inconvenience related to th…" at bounding box center [714, 505] width 686 height 15
click at [931, 107] on span "Update - Carrier - Issue Resolved" at bounding box center [917, 103] width 180 height 13
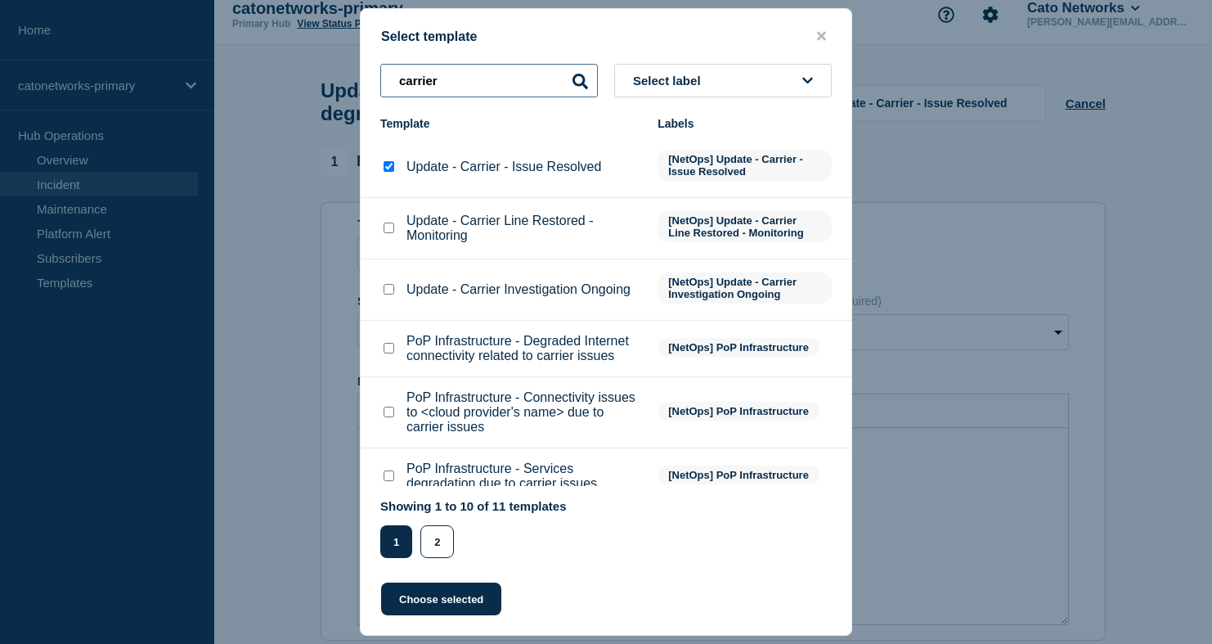
drag, startPoint x: 501, startPoint y: 87, endPoint x: 388, endPoint y: 79, distance: 113.2
click at [388, 79] on input "carrier" at bounding box center [489, 81] width 218 height 34
click at [468, 86] on input "carrier" at bounding box center [489, 81] width 218 height 34
select select "Select option"
radio input "true"
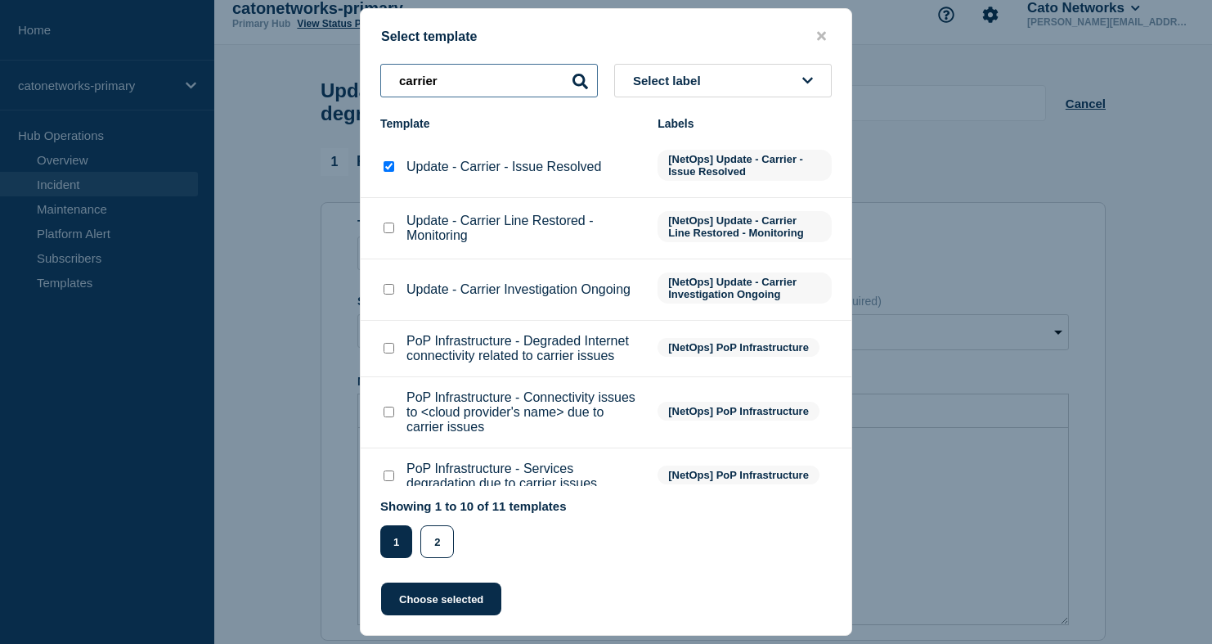
radio input "false"
click at [389, 233] on input "Update - Carrier Line Restored - Monitoring checkbox" at bounding box center [389, 228] width 11 height 11
checkbox input "true"
checkbox input "false"
click at [435, 601] on button "Choose selected" at bounding box center [441, 598] width 120 height 33
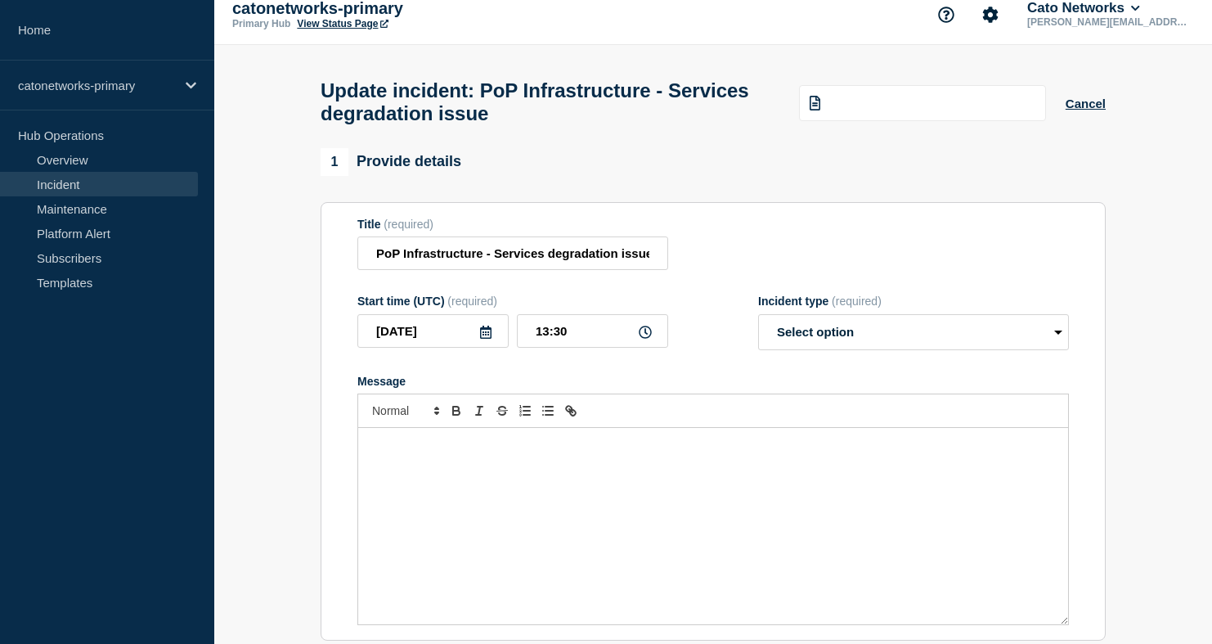
select select "monitoring"
radio input "false"
radio input "true"
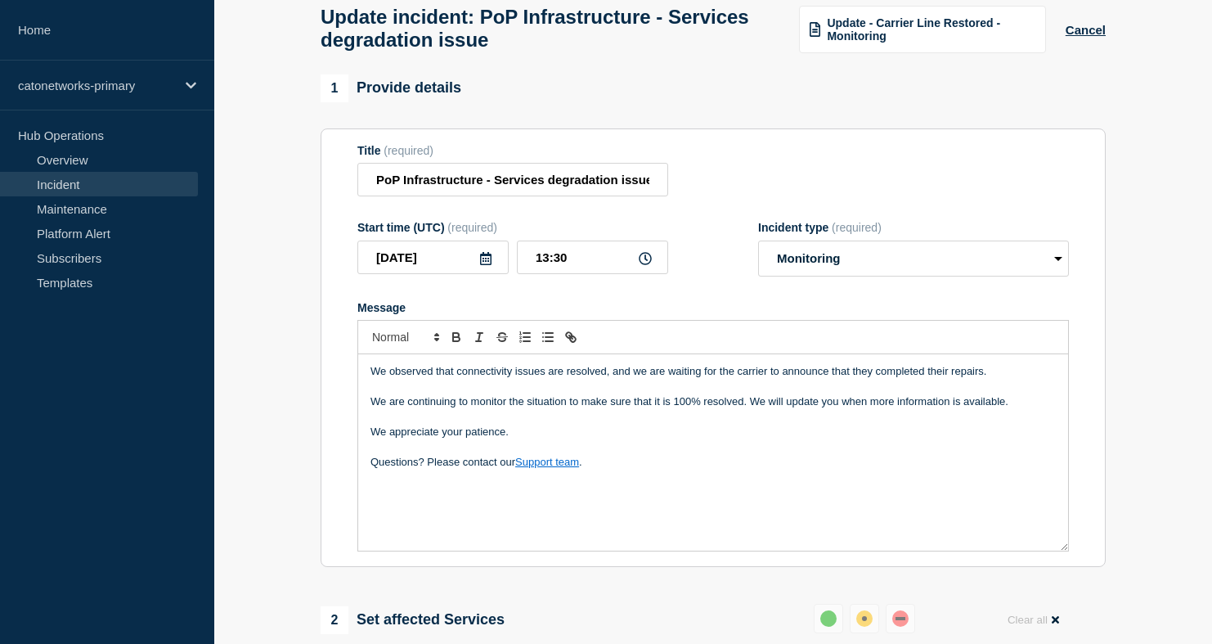
scroll to position [88, 0]
click at [609, 470] on p "Questions? Please contact our Support team ." at bounding box center [714, 463] width 686 height 15
click at [596, 485] on p "Message" at bounding box center [714, 477] width 686 height 15
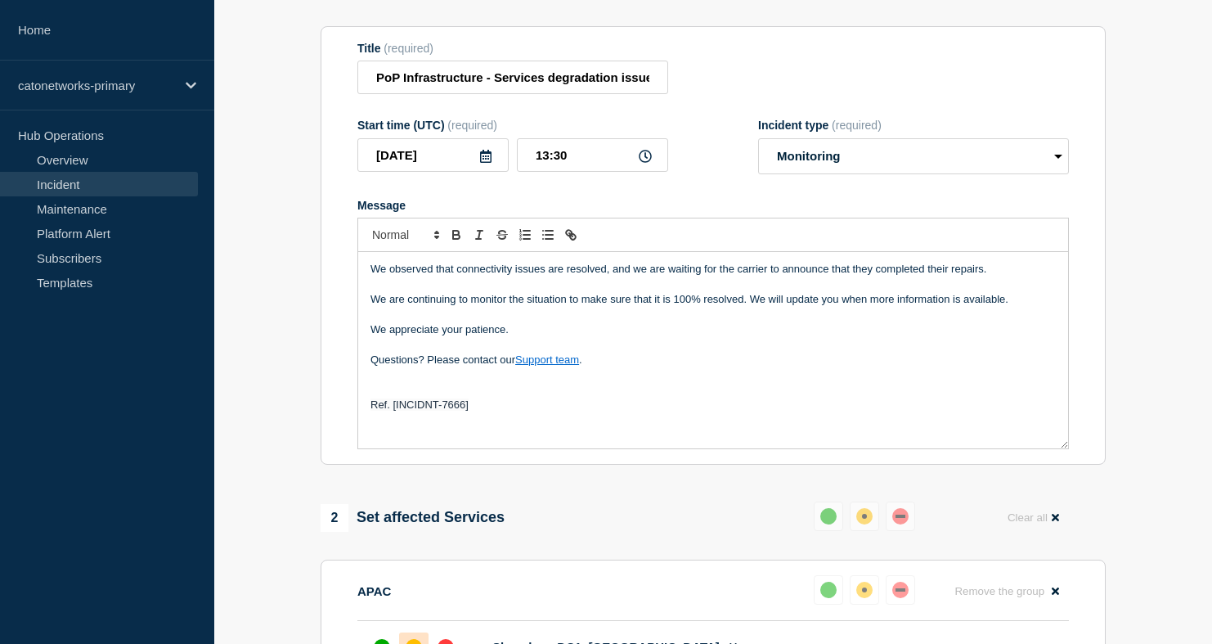
scroll to position [229, 0]
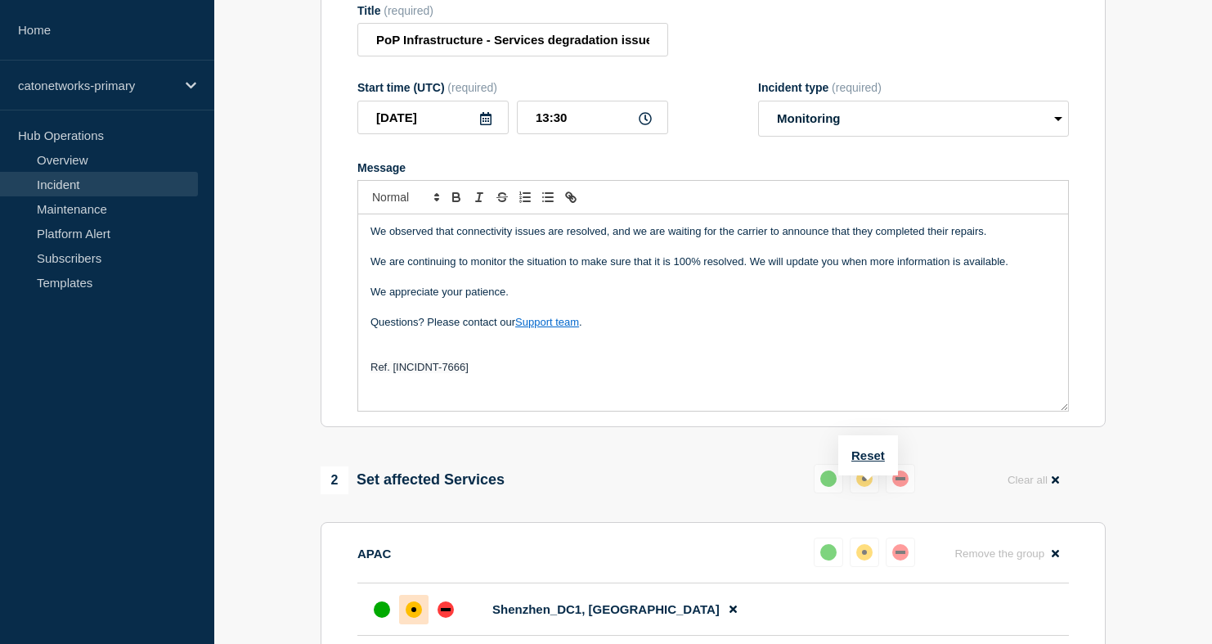
click at [834, 487] on div "up" at bounding box center [829, 478] width 16 height 16
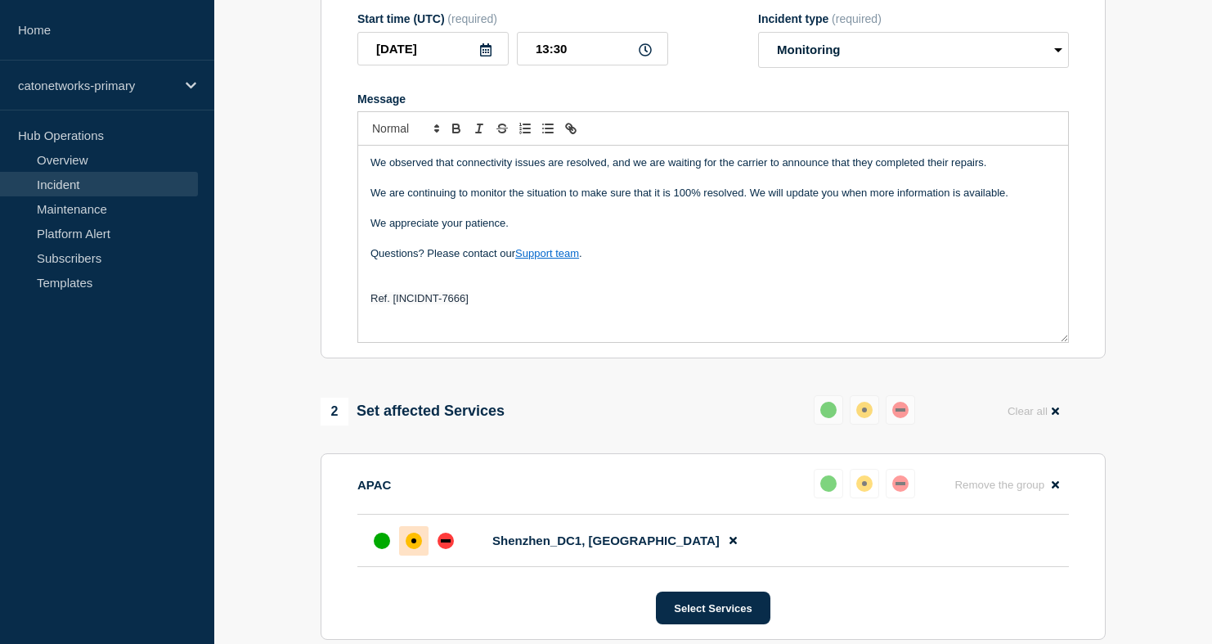
scroll to position [289, 0]
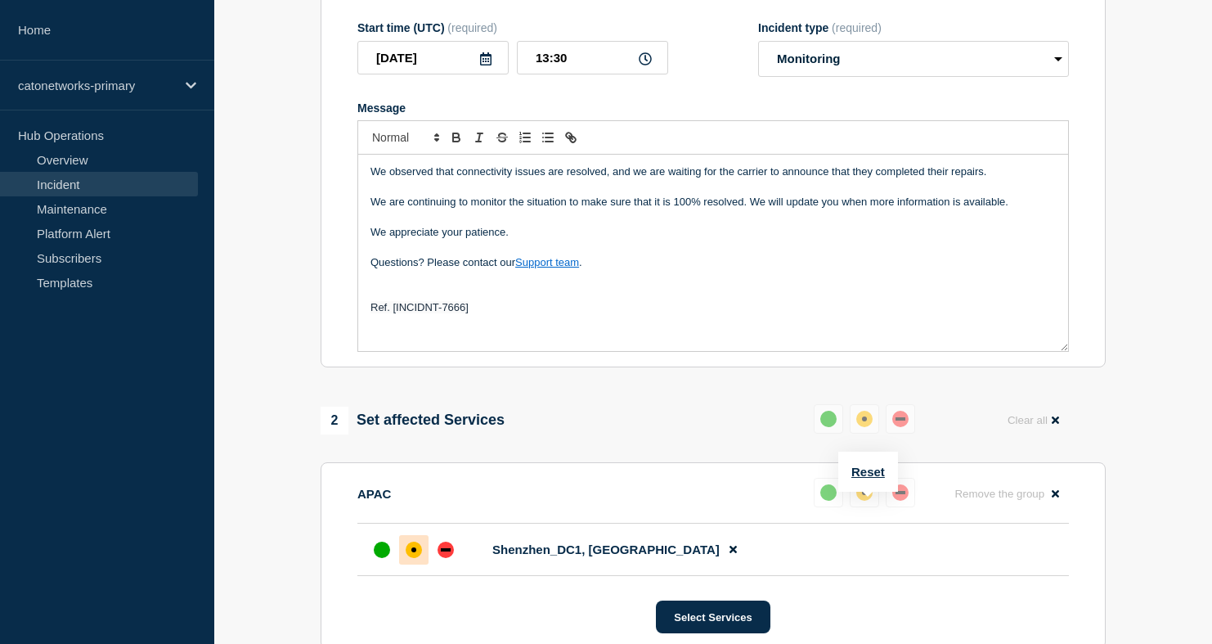
drag, startPoint x: 834, startPoint y: 512, endPoint x: 933, endPoint y: 501, distance: 99.6
click at [834, 501] on div "up" at bounding box center [829, 492] width 16 height 16
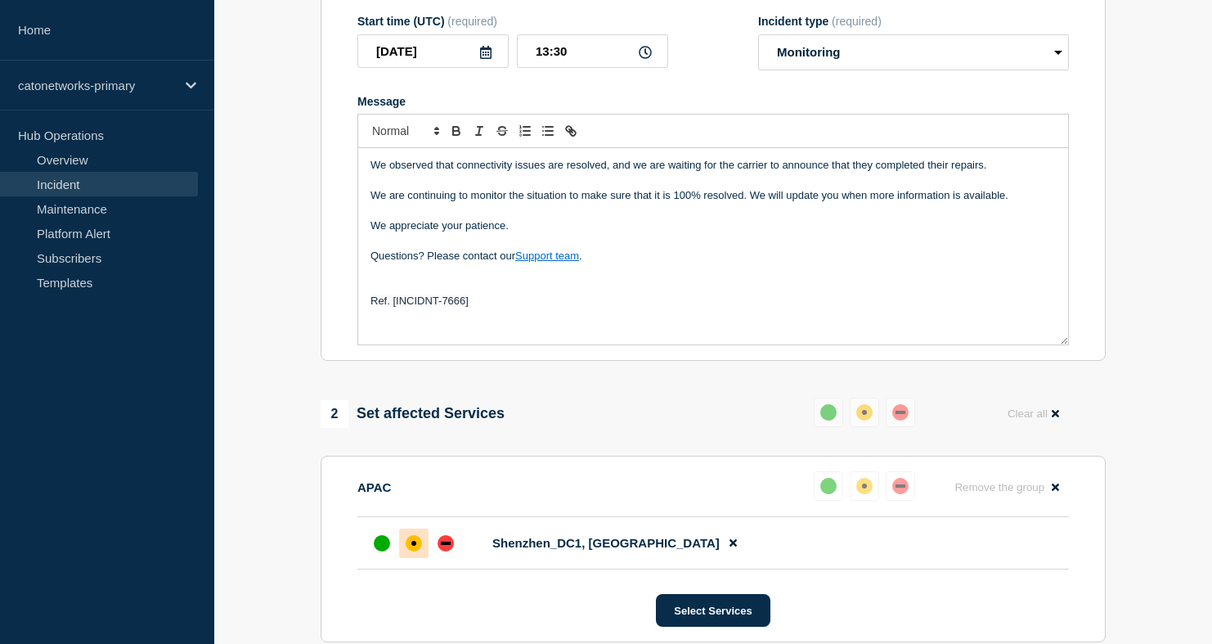
drag, startPoint x: 380, startPoint y: 572, endPoint x: 403, endPoint y: 562, distance: 24.9
click at [380, 551] on div "up" at bounding box center [382, 543] width 16 height 16
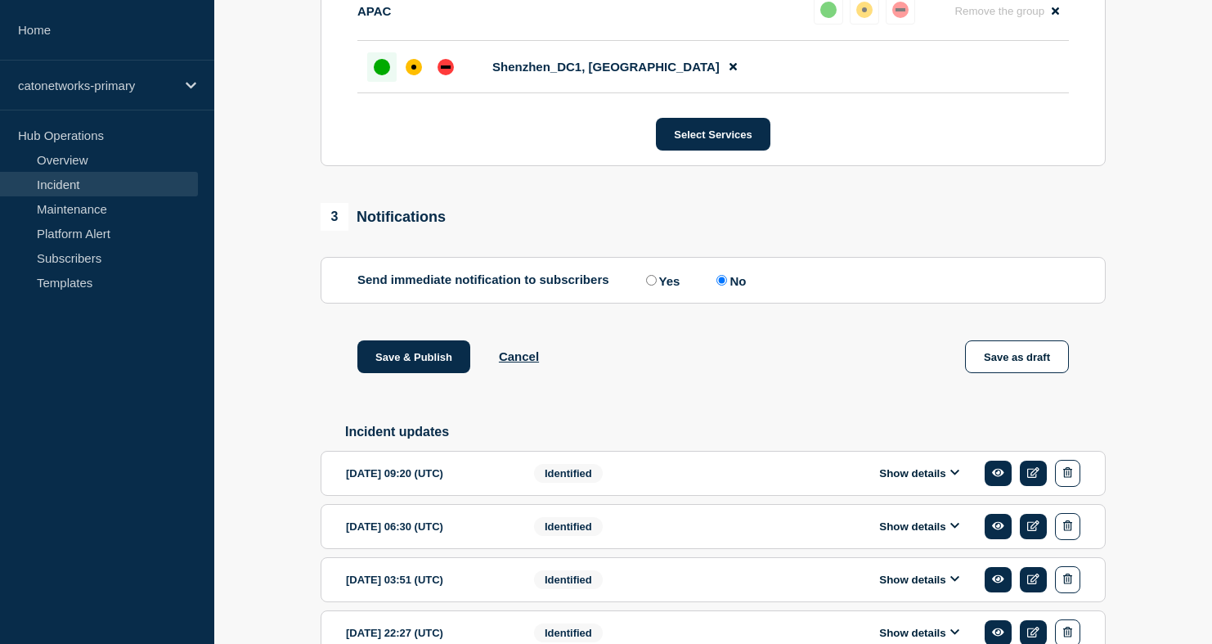
scroll to position [772, 0]
click at [431, 372] on button "Save & Publish" at bounding box center [413, 355] width 113 height 33
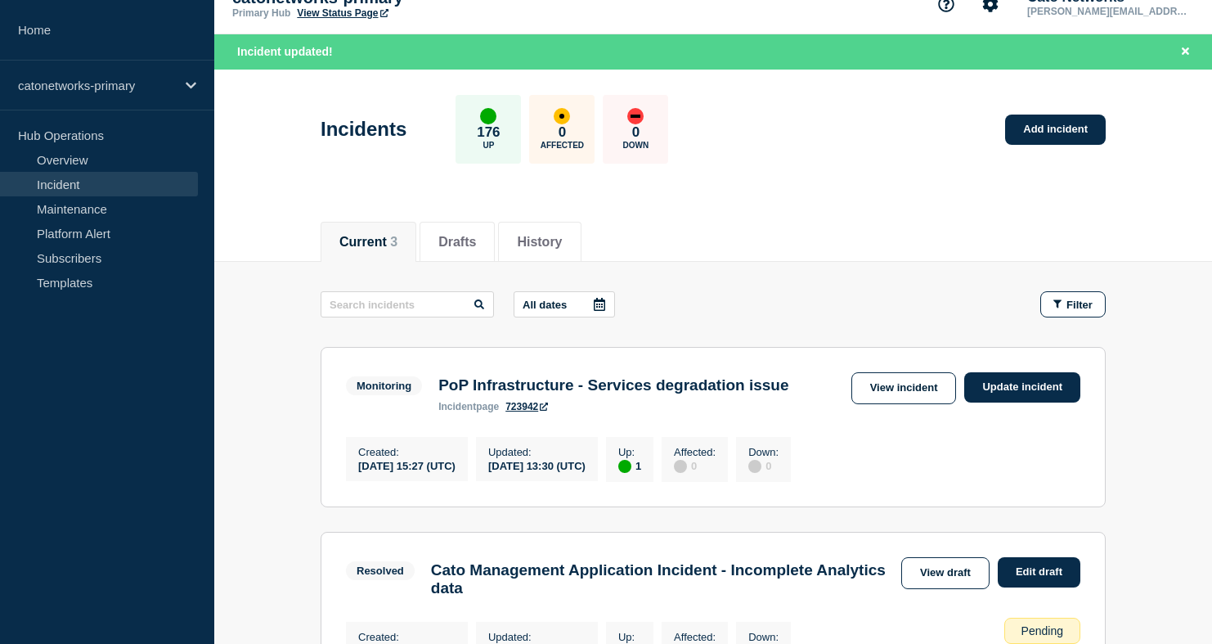
scroll to position [27, 0]
